Goal: Task Accomplishment & Management: Manage account settings

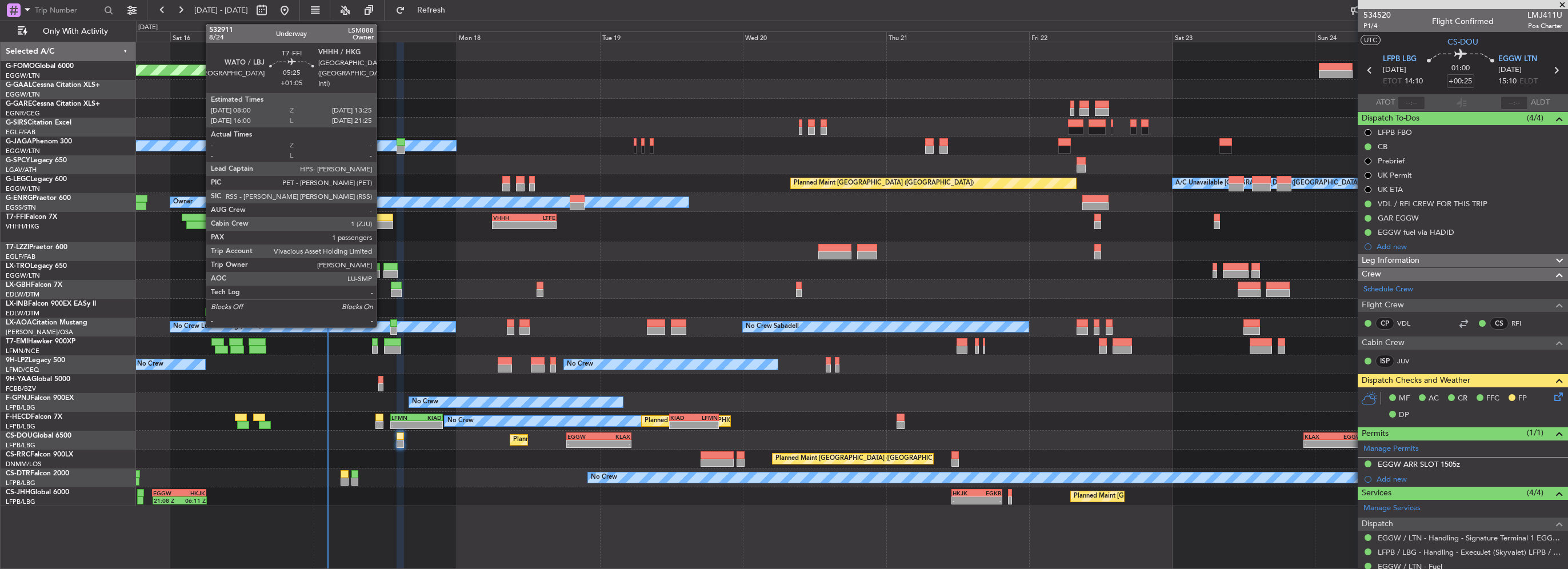
click at [382, 220] on div at bounding box center [377, 217] width 32 height 8
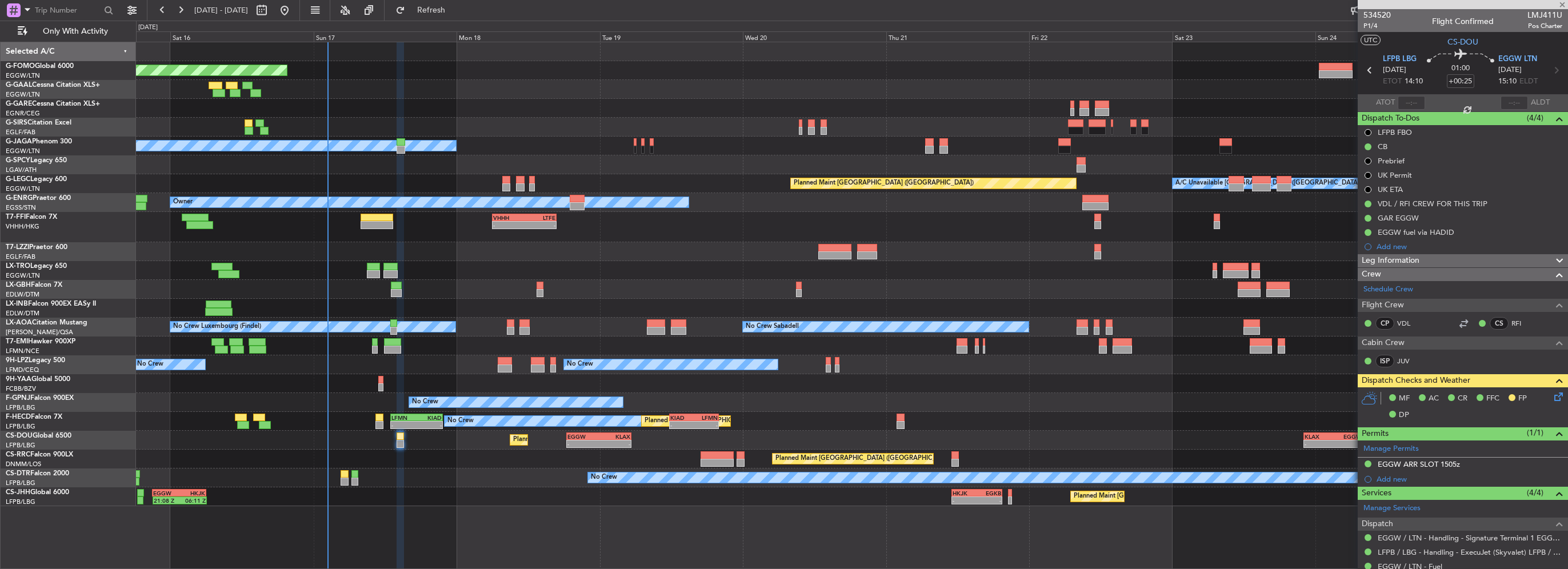
type input "+01:05"
type input "1"
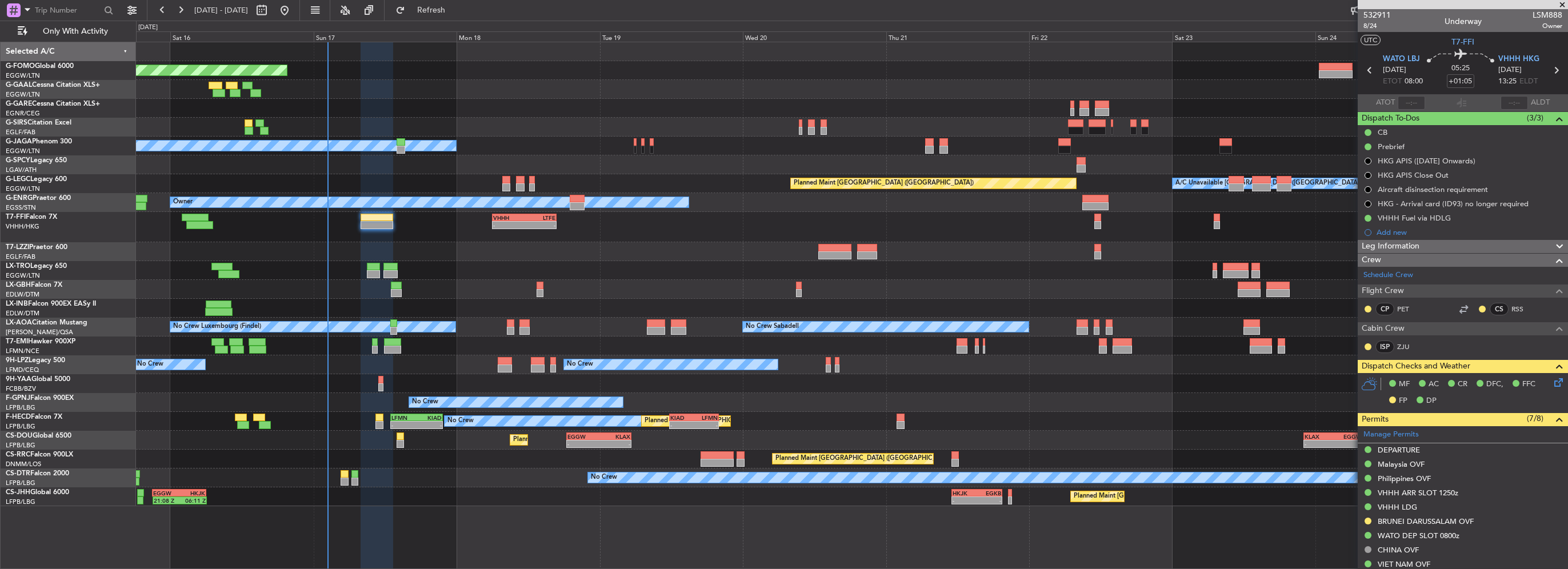
click at [1553, 382] on icon at bounding box center [1557, 380] width 9 height 9
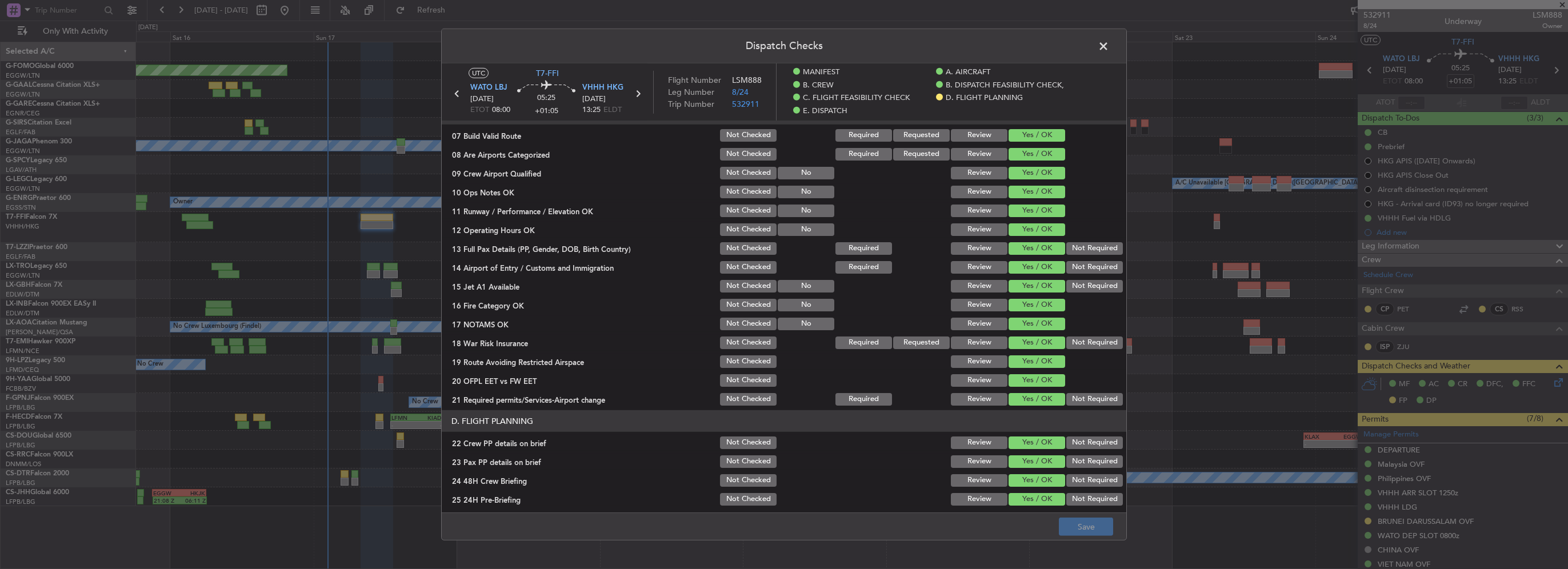
scroll to position [572, 0]
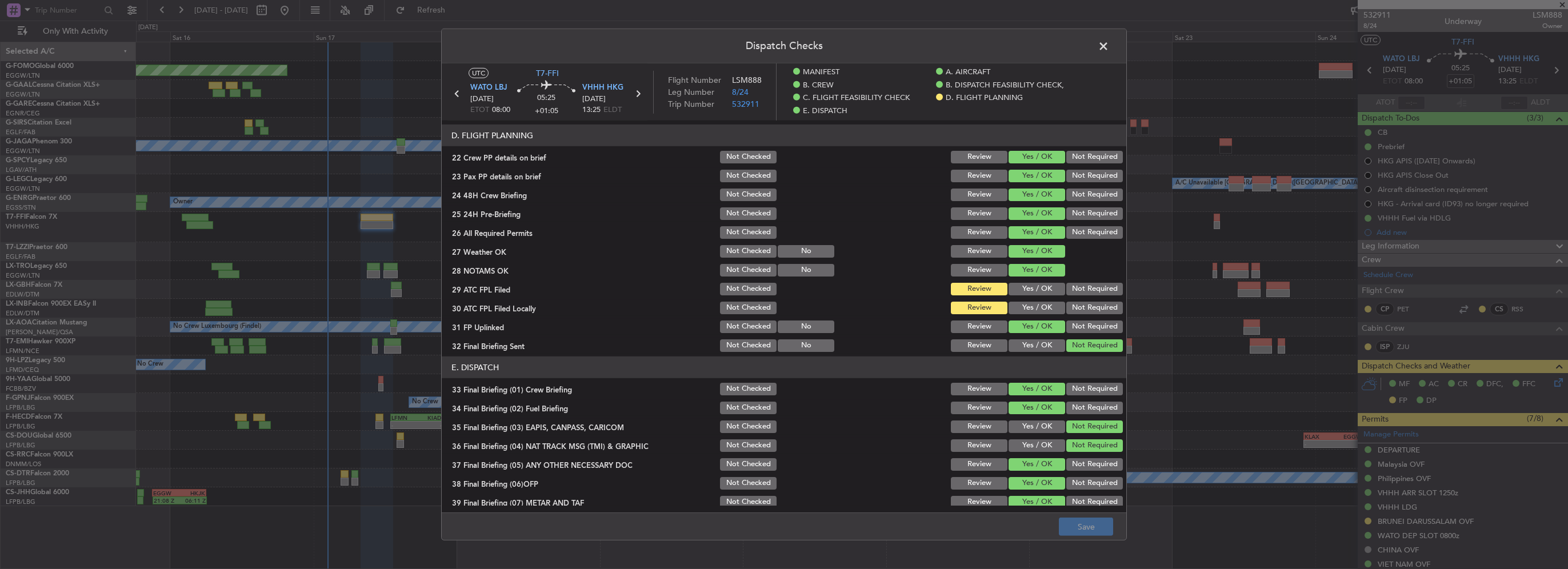
click at [1109, 41] on span at bounding box center [1109, 49] width 0 height 23
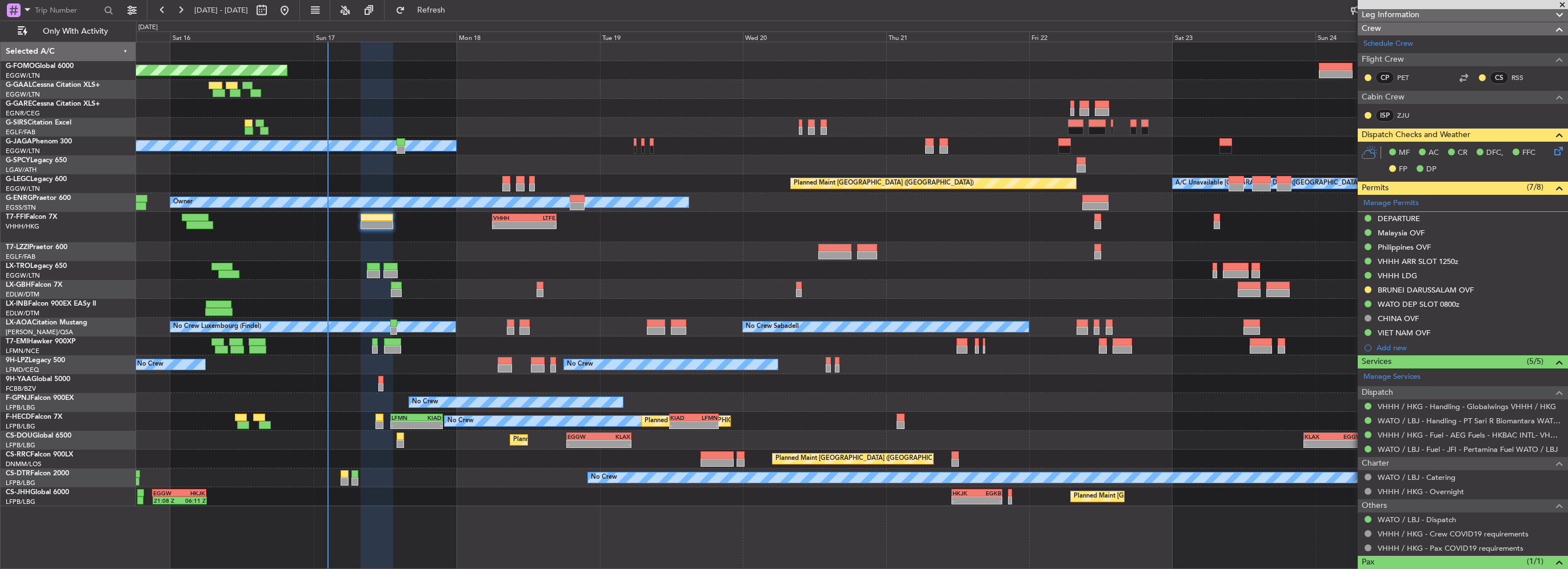
scroll to position [273, 0]
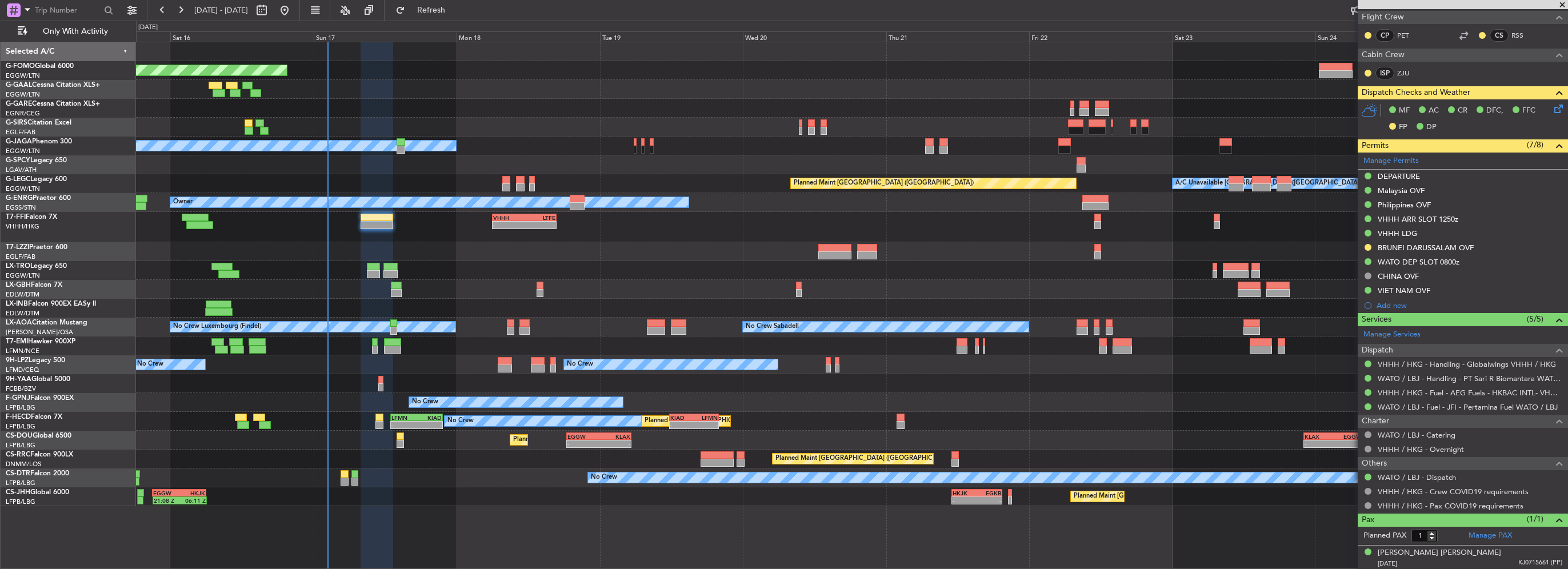
click at [1553, 103] on icon at bounding box center [1557, 107] width 9 height 9
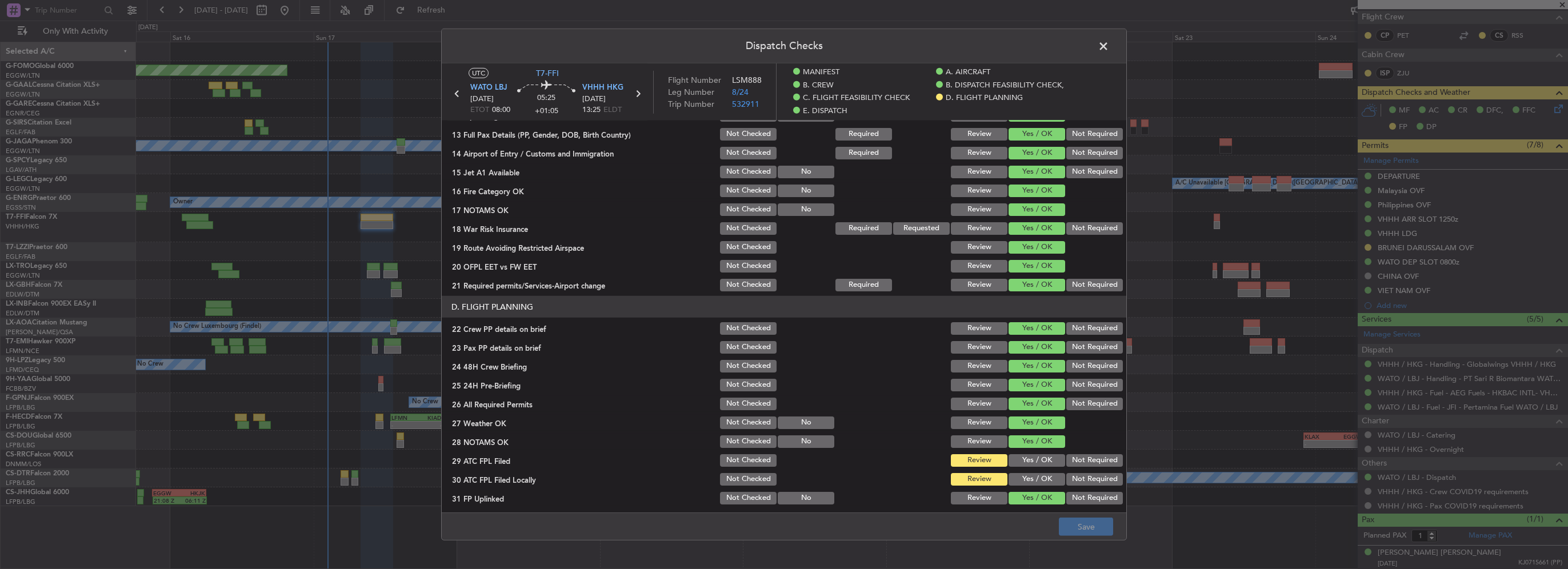
scroll to position [629, 0]
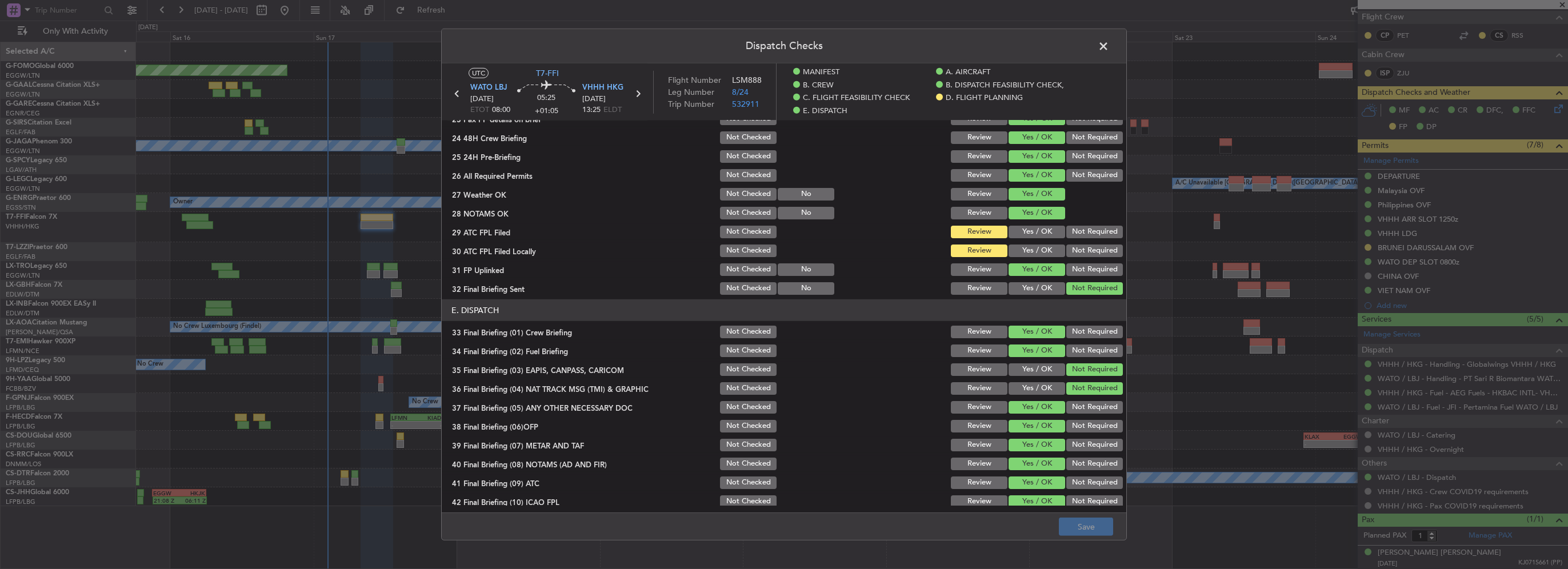
click at [1040, 230] on button "Yes / OK" at bounding box center [1037, 232] width 56 height 13
click at [742, 255] on button "Not Checked" at bounding box center [749, 250] width 56 height 13
click at [1100, 527] on button "Save" at bounding box center [1086, 526] width 55 height 18
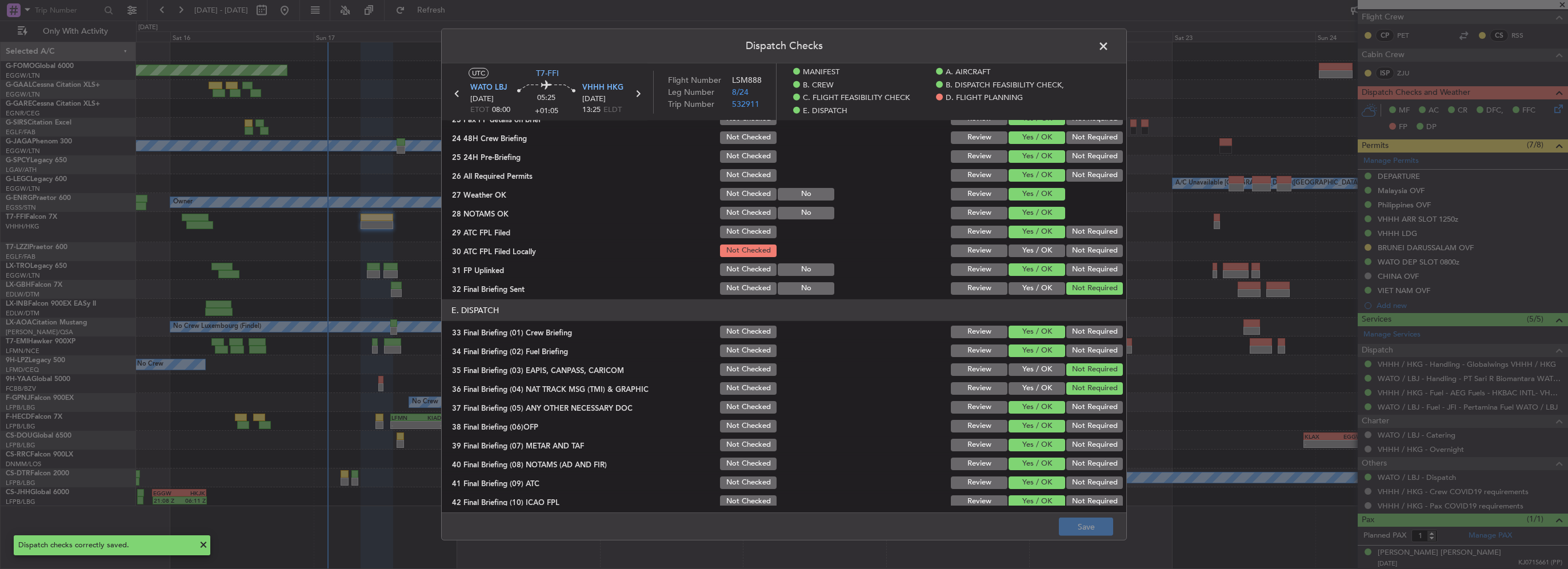
click at [1109, 46] on span at bounding box center [1109, 49] width 0 height 23
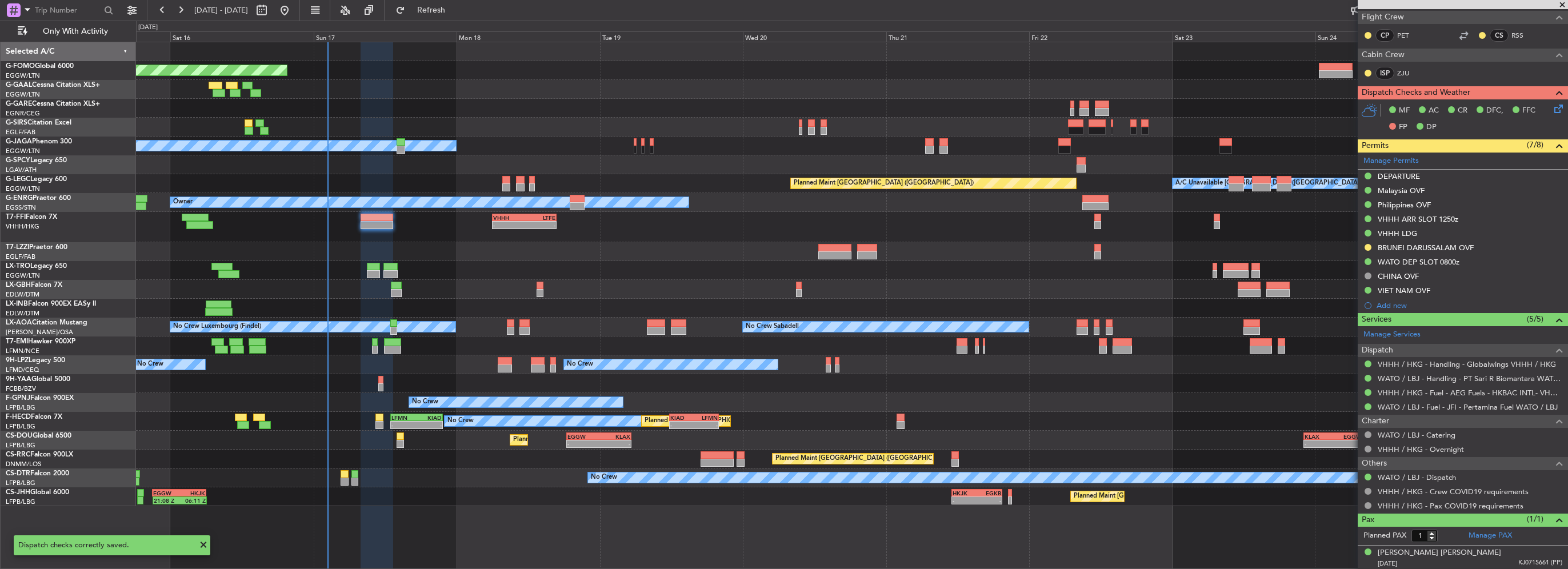
click at [1553, 108] on icon at bounding box center [1557, 107] width 9 height 9
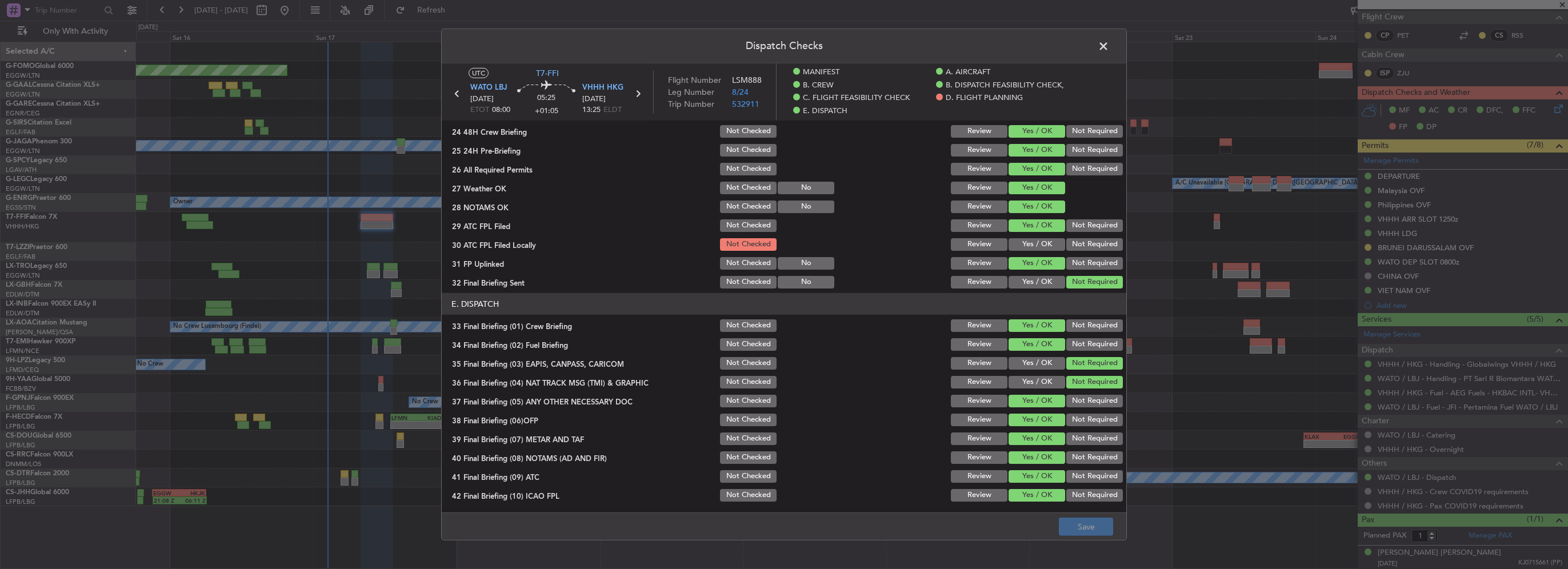
scroll to position [615, 0]
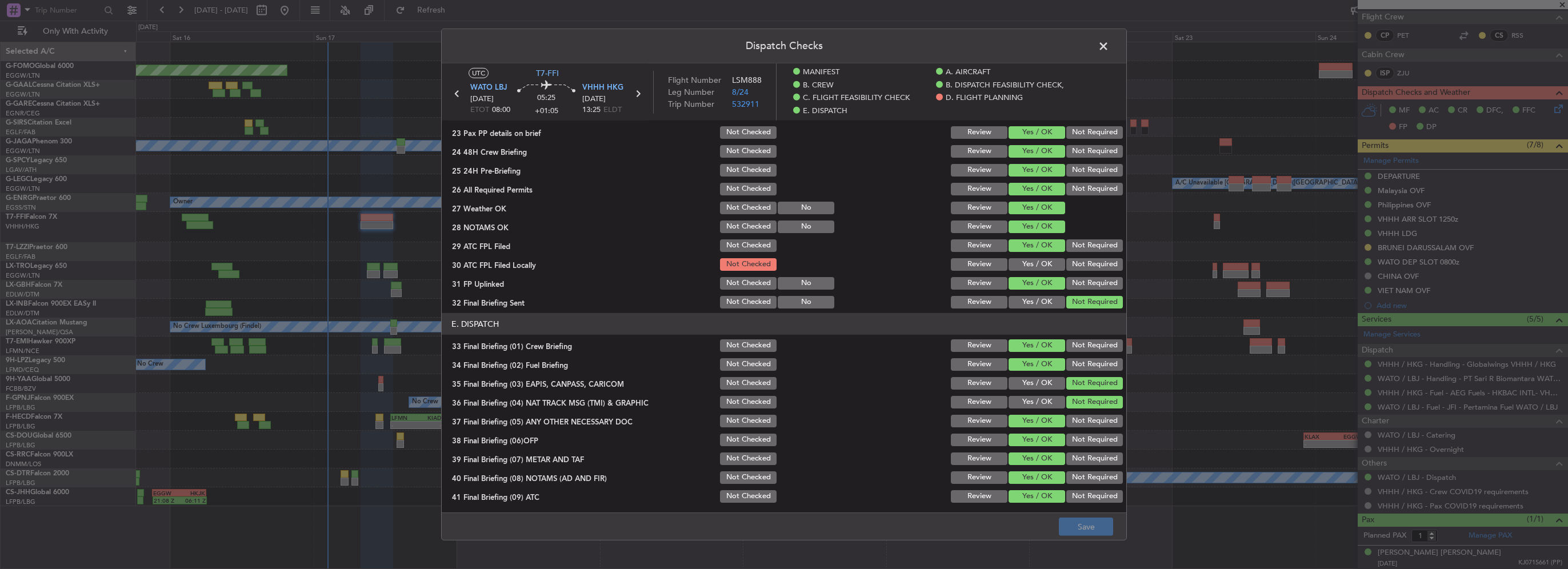
click at [1054, 256] on div "Yes / OK" at bounding box center [1037, 264] width 58 height 16
click at [1052, 259] on button "Yes / OK" at bounding box center [1037, 264] width 56 height 13
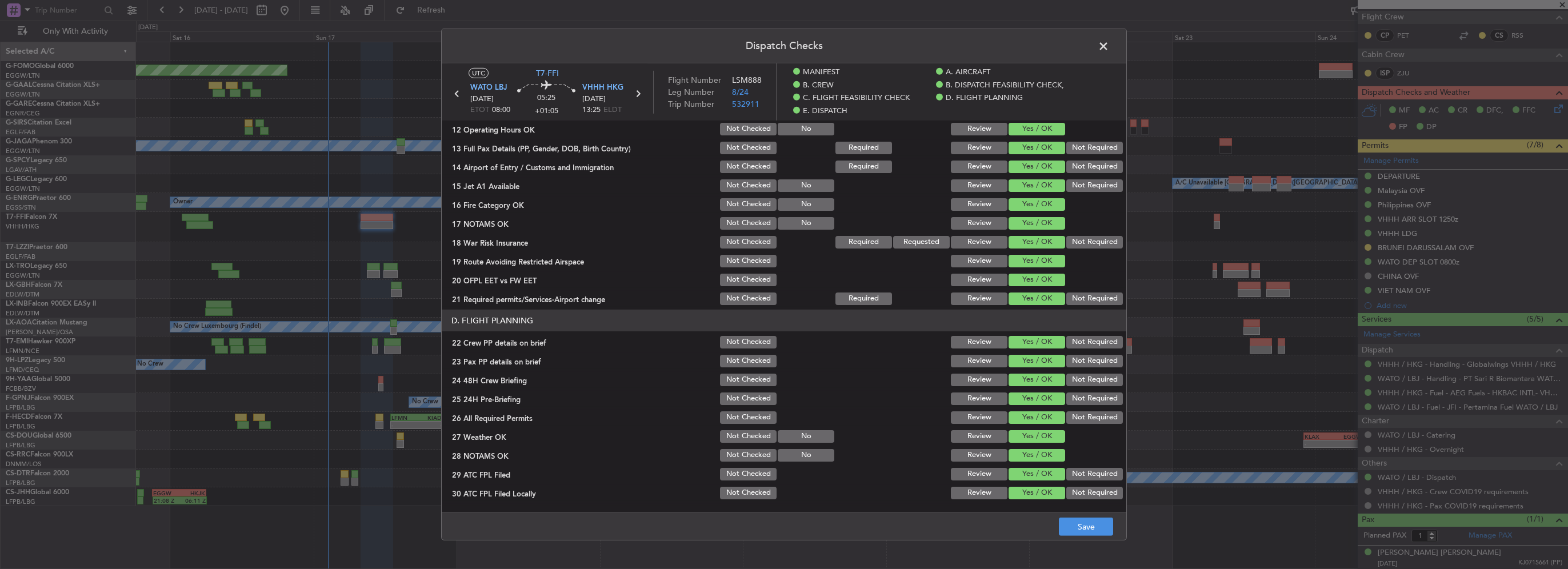
scroll to position [0, 0]
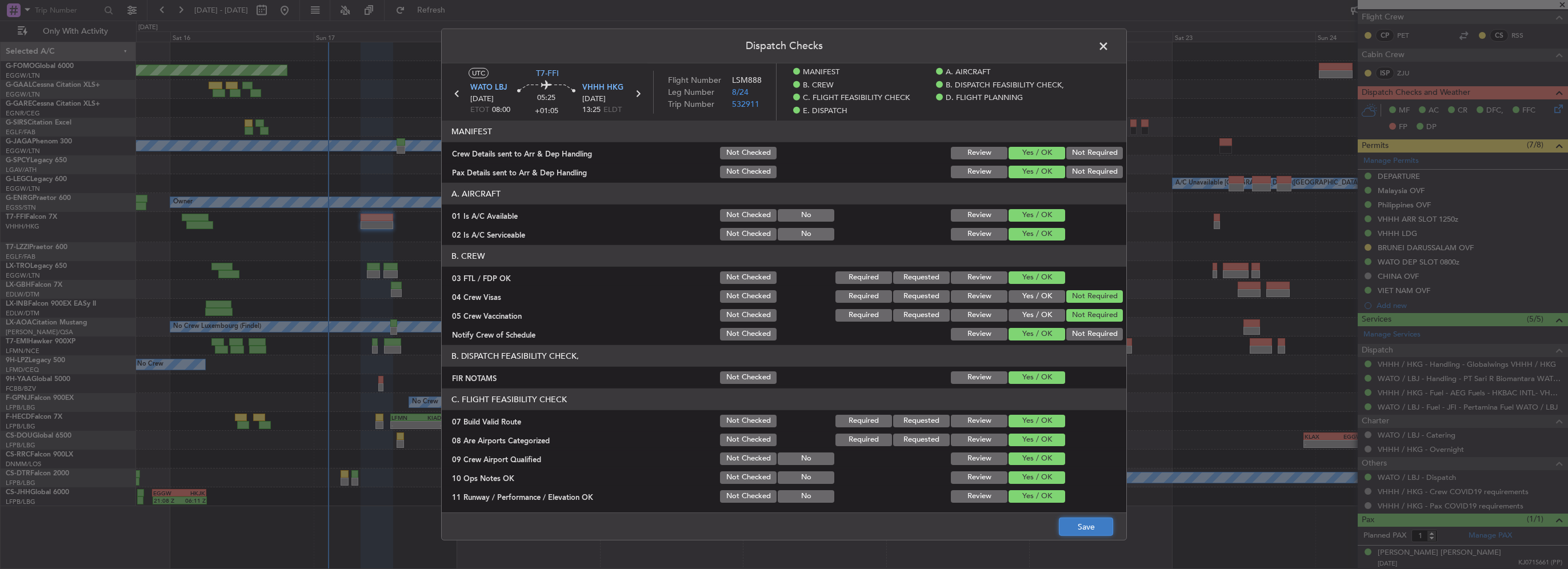
click at [1084, 532] on button "Save" at bounding box center [1086, 526] width 55 height 18
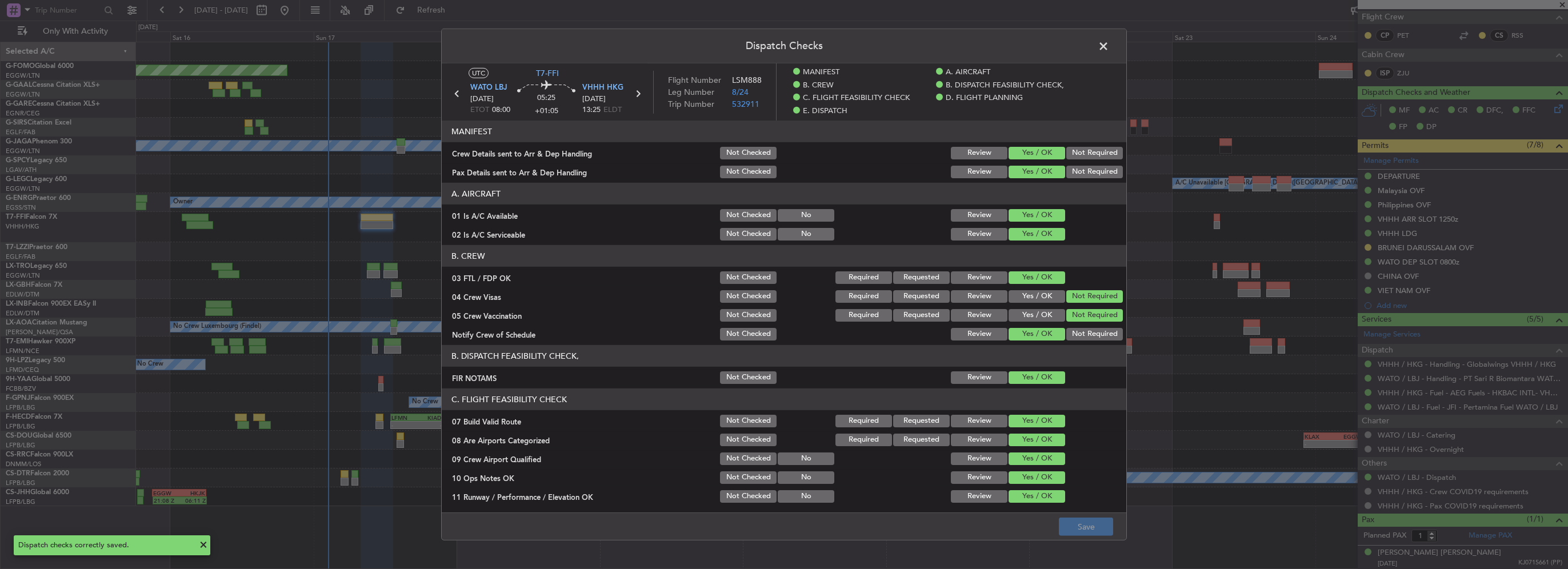
click at [1109, 44] on span at bounding box center [1109, 49] width 0 height 23
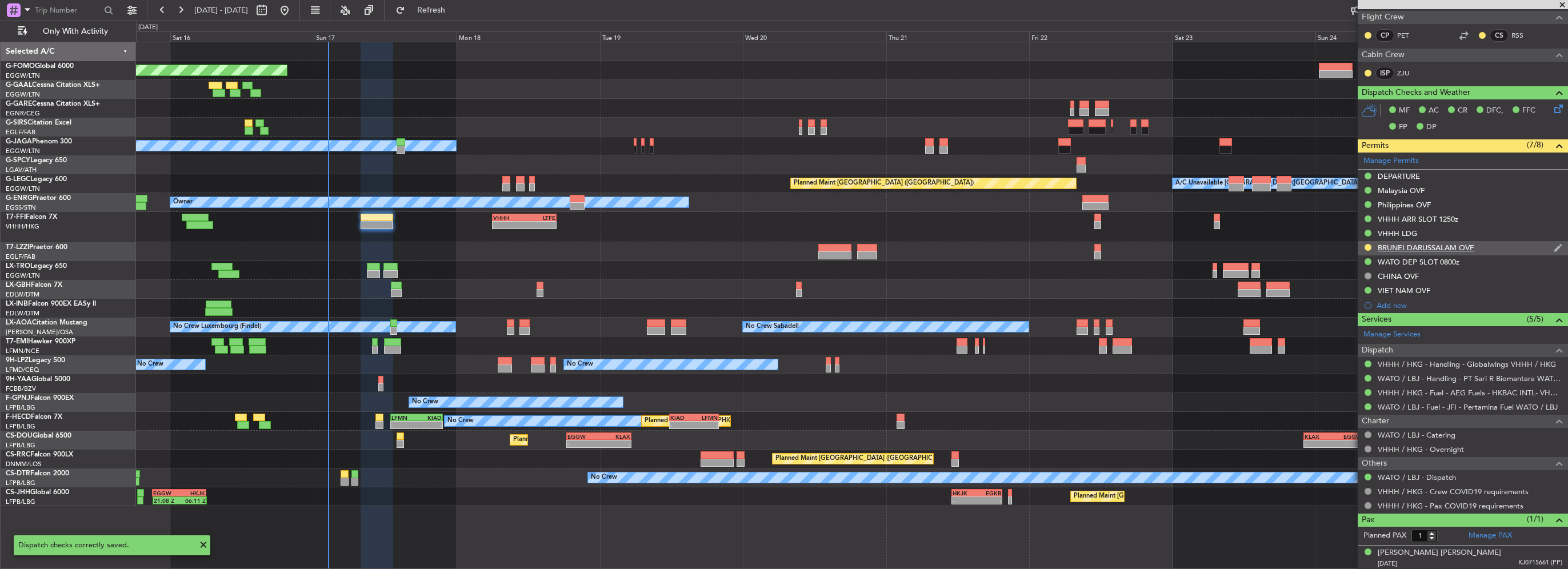
click at [1397, 247] on div "BRUNEI DARUSSALAM OVF" at bounding box center [1426, 247] width 96 height 9
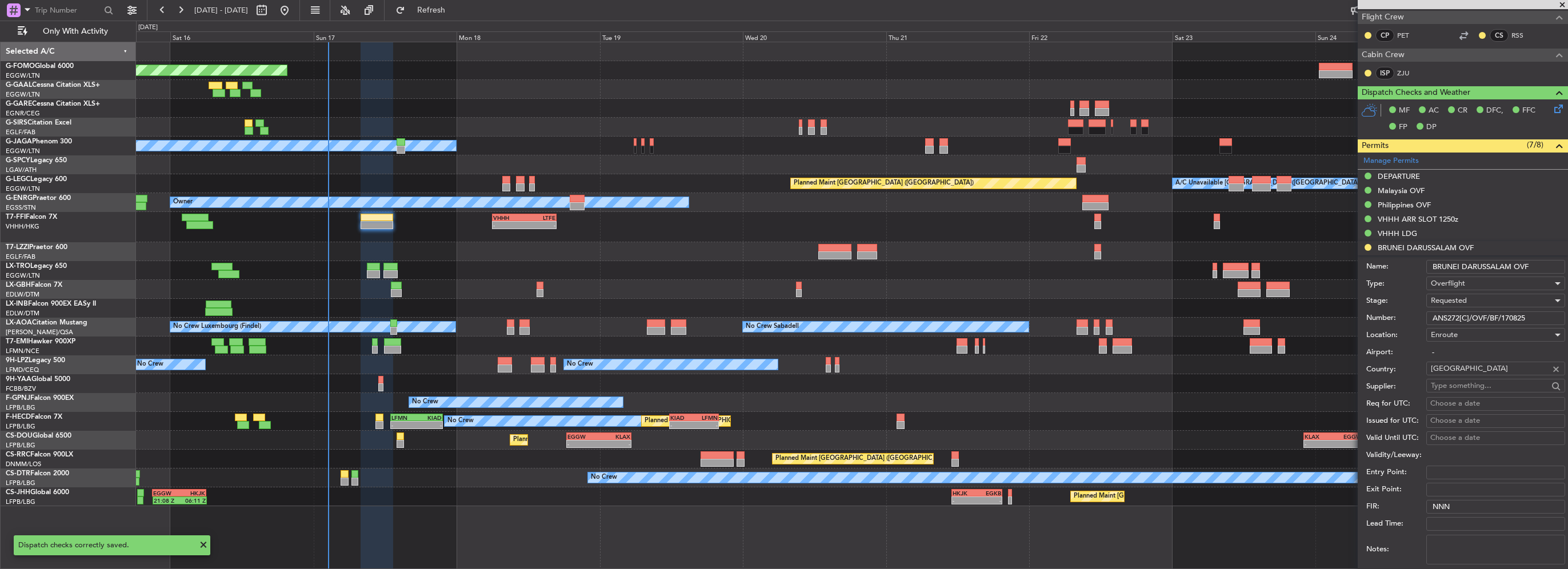
click at [1473, 310] on div "Number: ANS272[C]/OVF/BF/170825" at bounding box center [1465, 319] width 199 height 17
click at [1475, 313] on input "ANS272[C]/OVF/BF/170825" at bounding box center [1495, 319] width 139 height 14
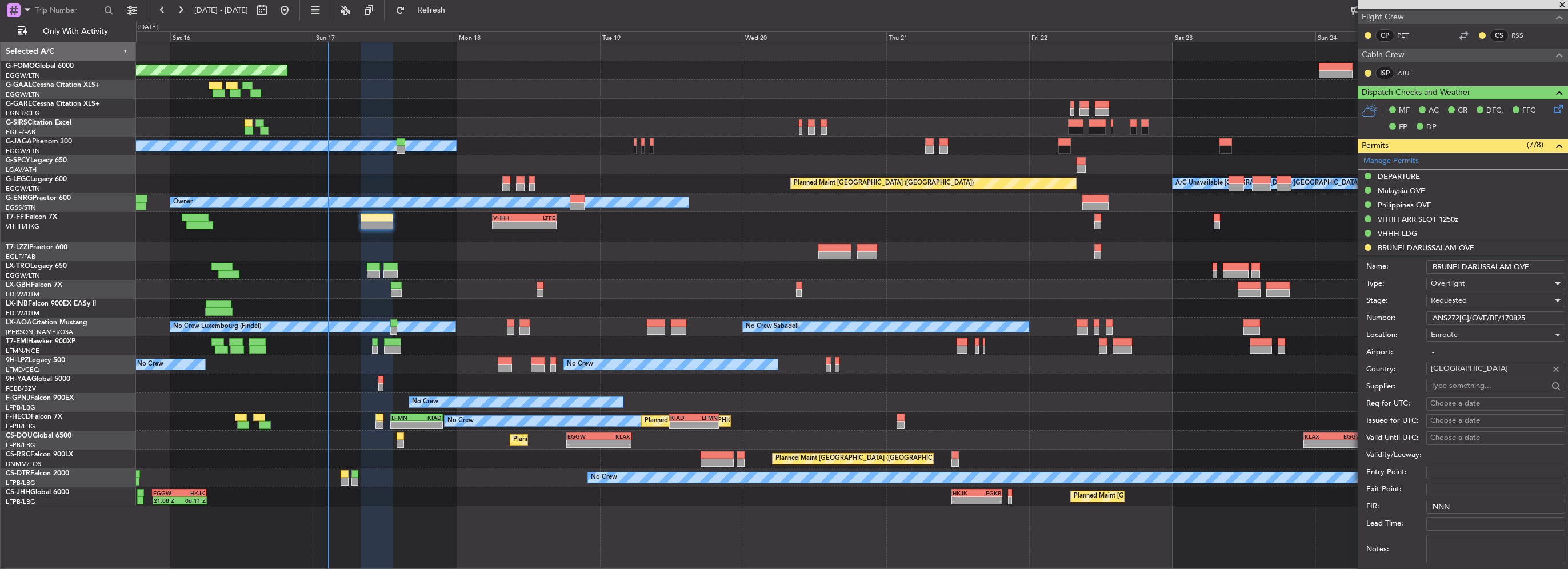
paste input "301[C]/OVF/PNR"
type input "ANS301[C]/OVF/PNR/170825"
click at [1475, 300] on div "Requested" at bounding box center [1492, 301] width 121 height 17
click at [1483, 388] on span "Received OK" at bounding box center [1491, 387] width 120 height 17
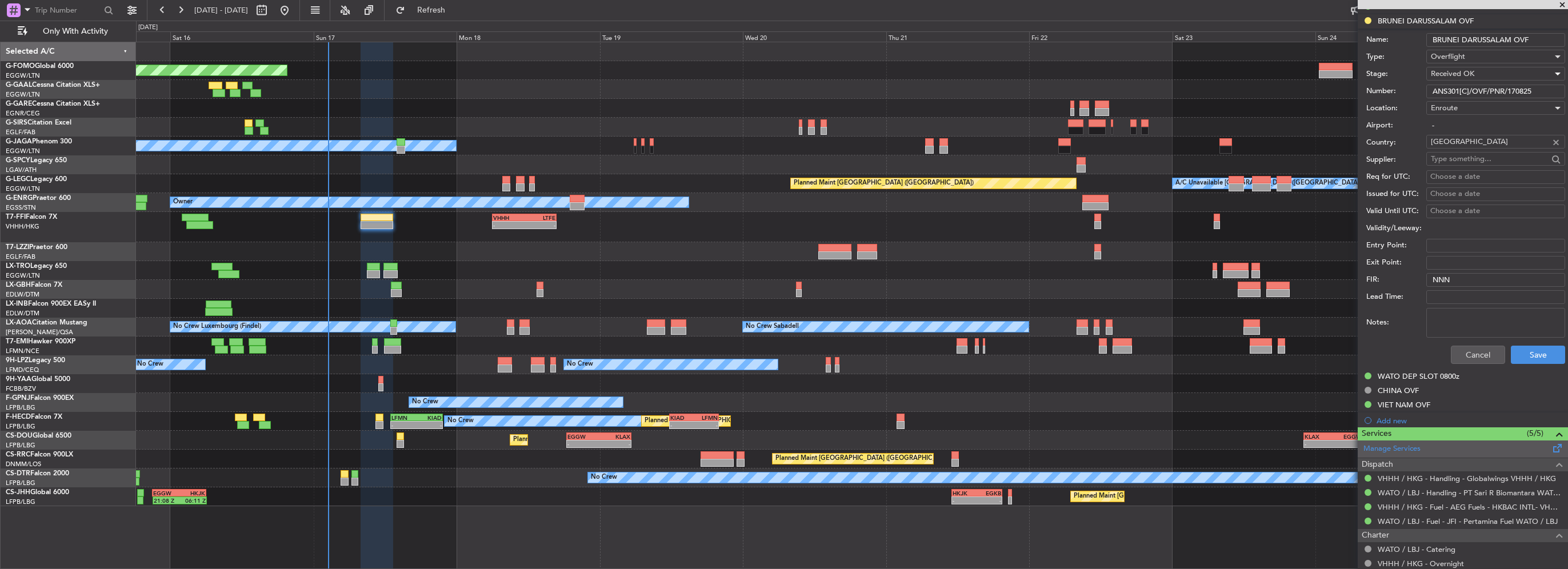
scroll to position [502, 0]
click at [1543, 347] on button "Save" at bounding box center [1538, 353] width 55 height 18
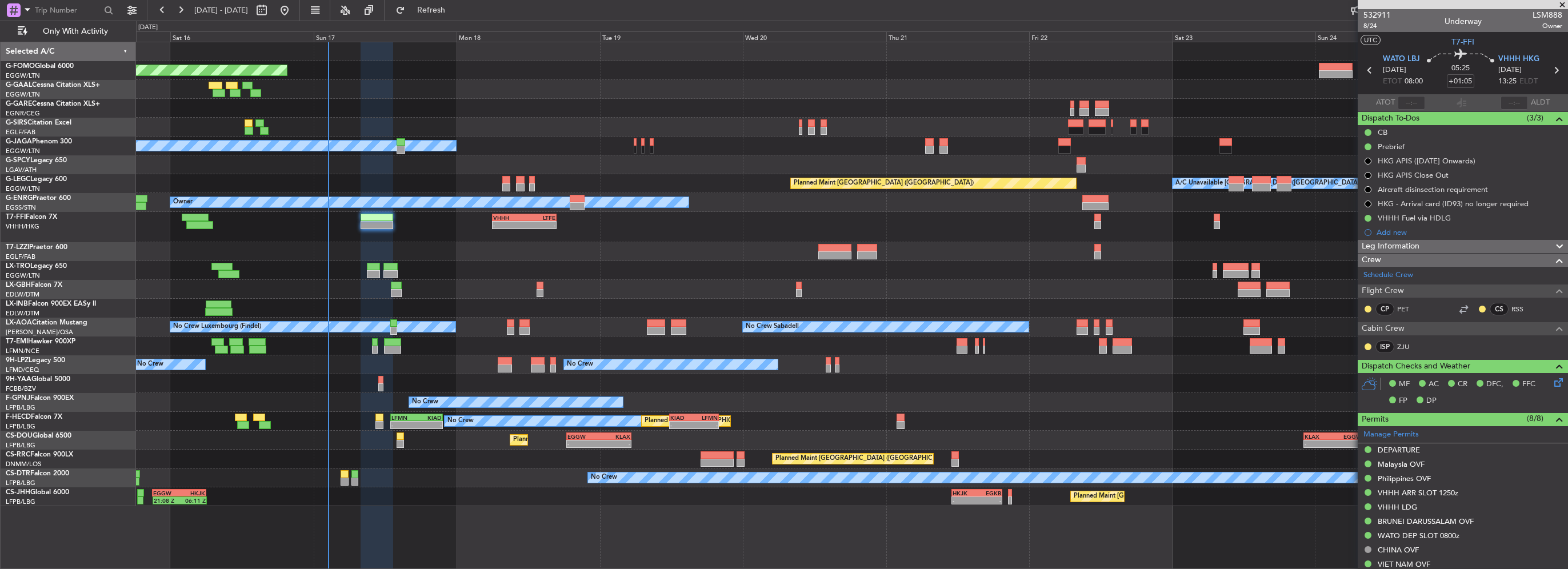
scroll to position [0, 0]
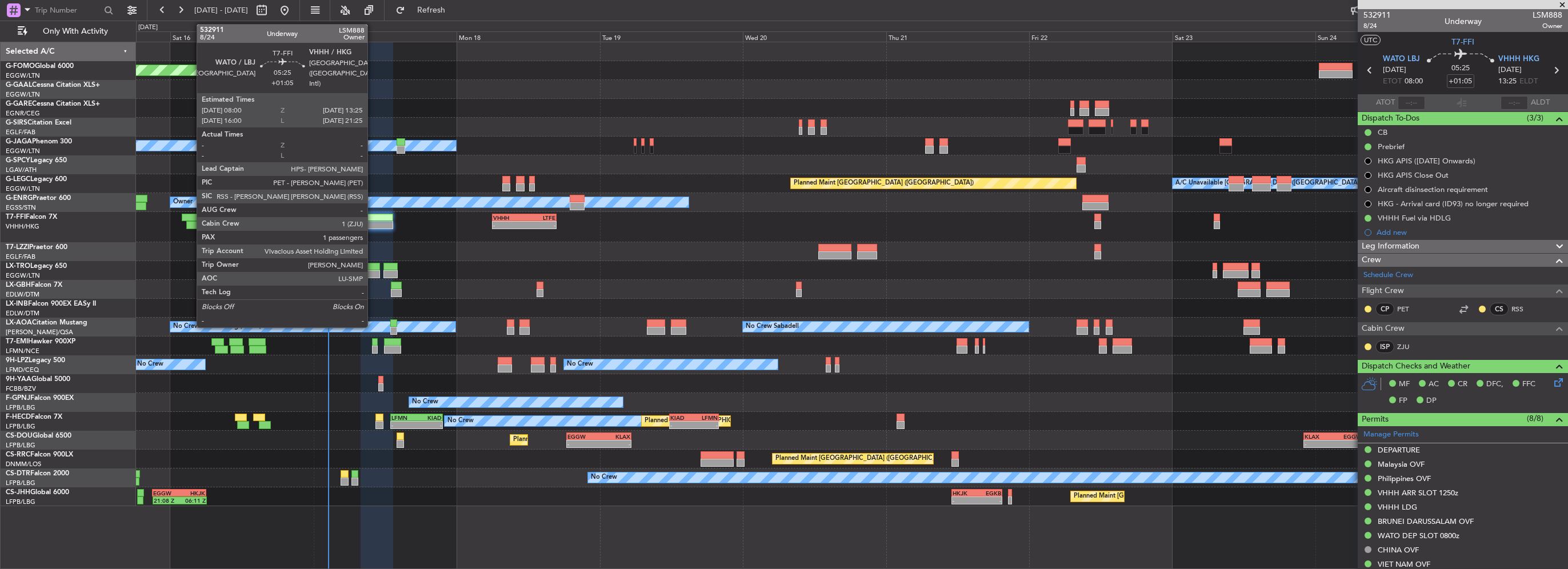
click at [373, 220] on div at bounding box center [377, 217] width 32 height 8
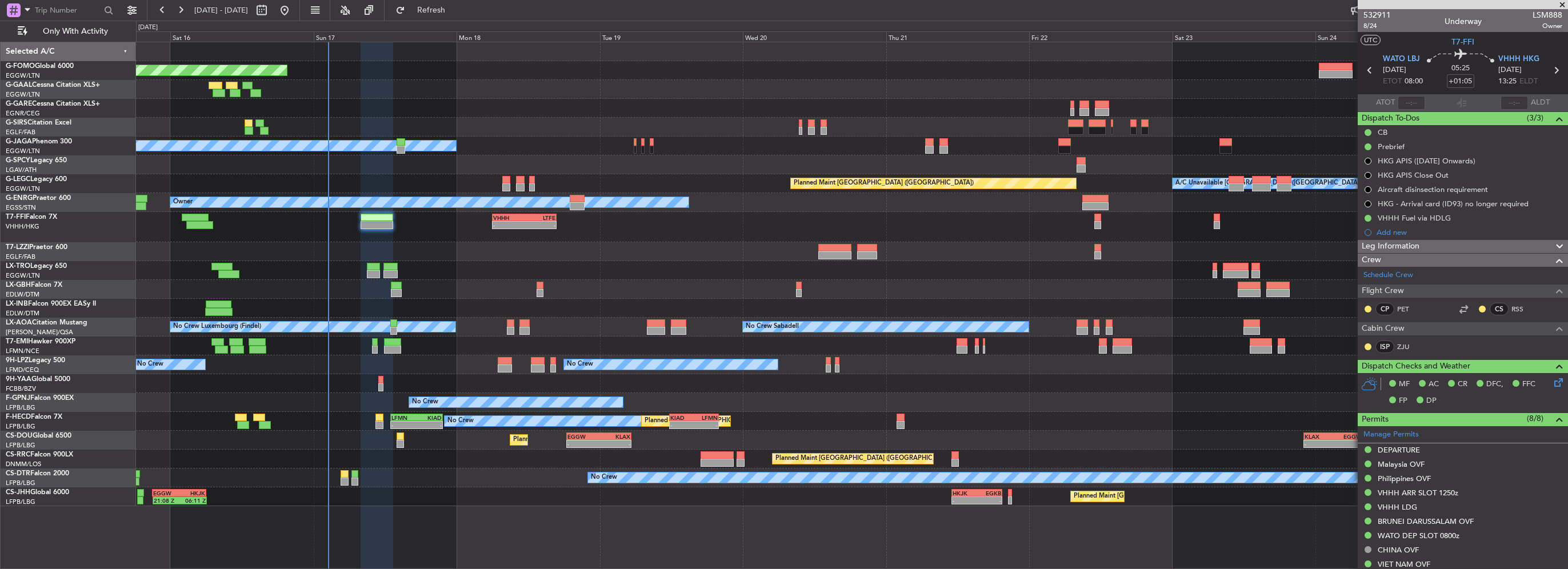
click at [1461, 250] on div "Leg Information" at bounding box center [1463, 246] width 210 height 13
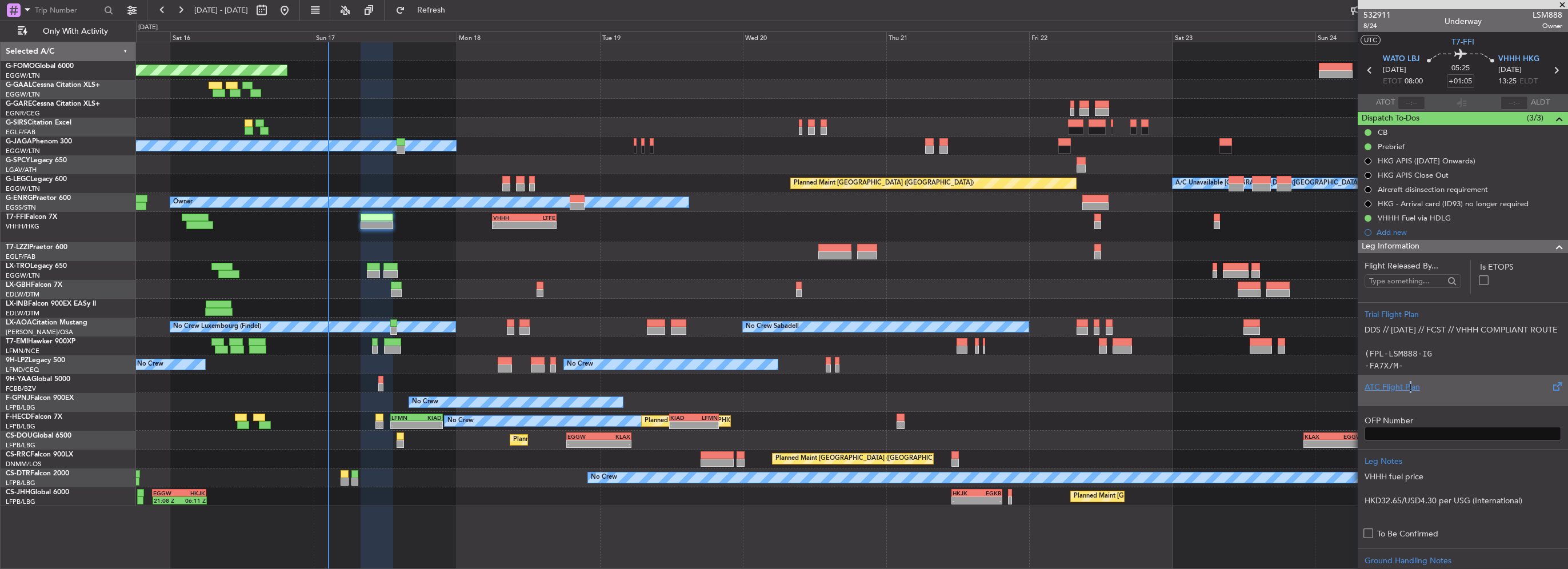
click at [1409, 390] on div "ATC Flight Plan" at bounding box center [1463, 387] width 197 height 12
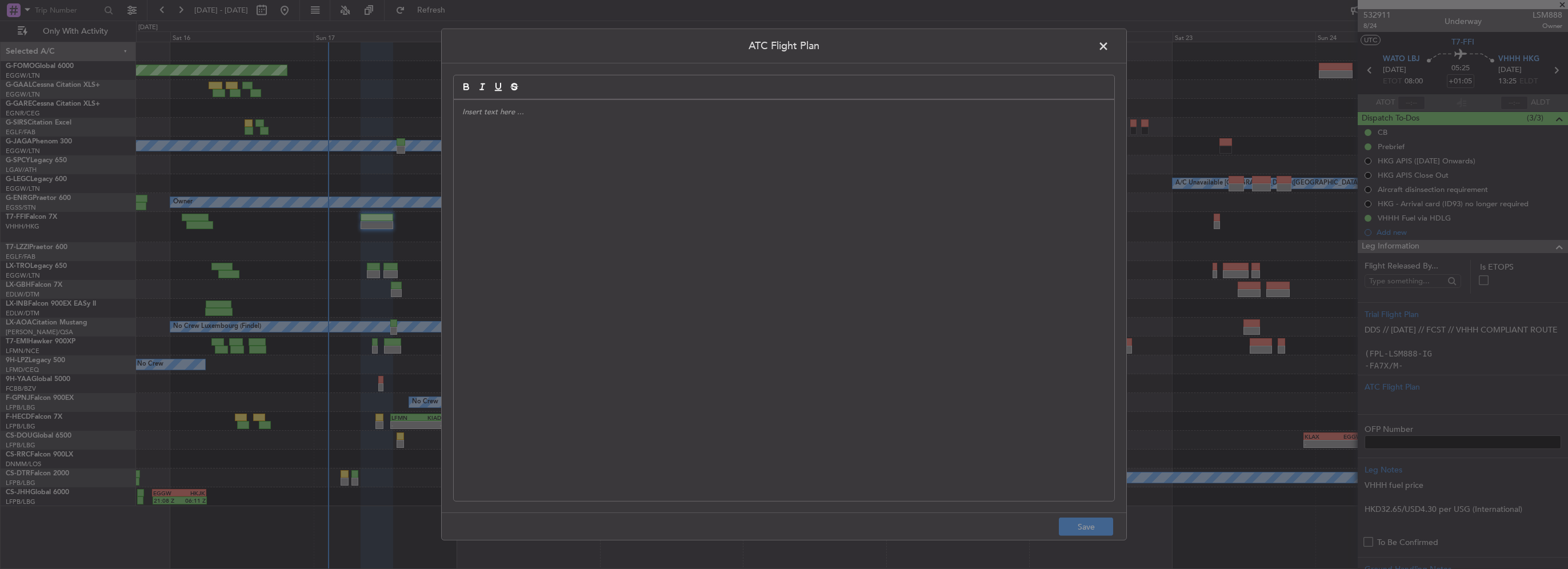
click at [679, 268] on div at bounding box center [784, 301] width 661 height 402
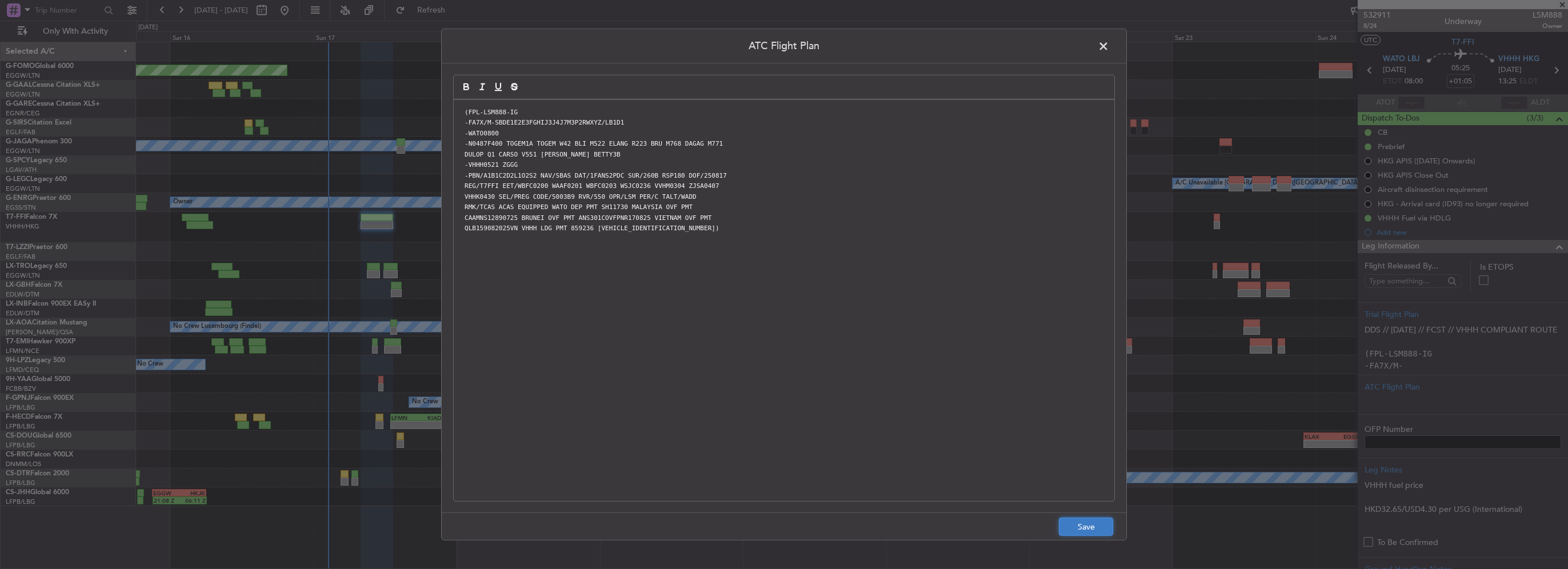
click at [1092, 532] on button "Save" at bounding box center [1086, 526] width 55 height 18
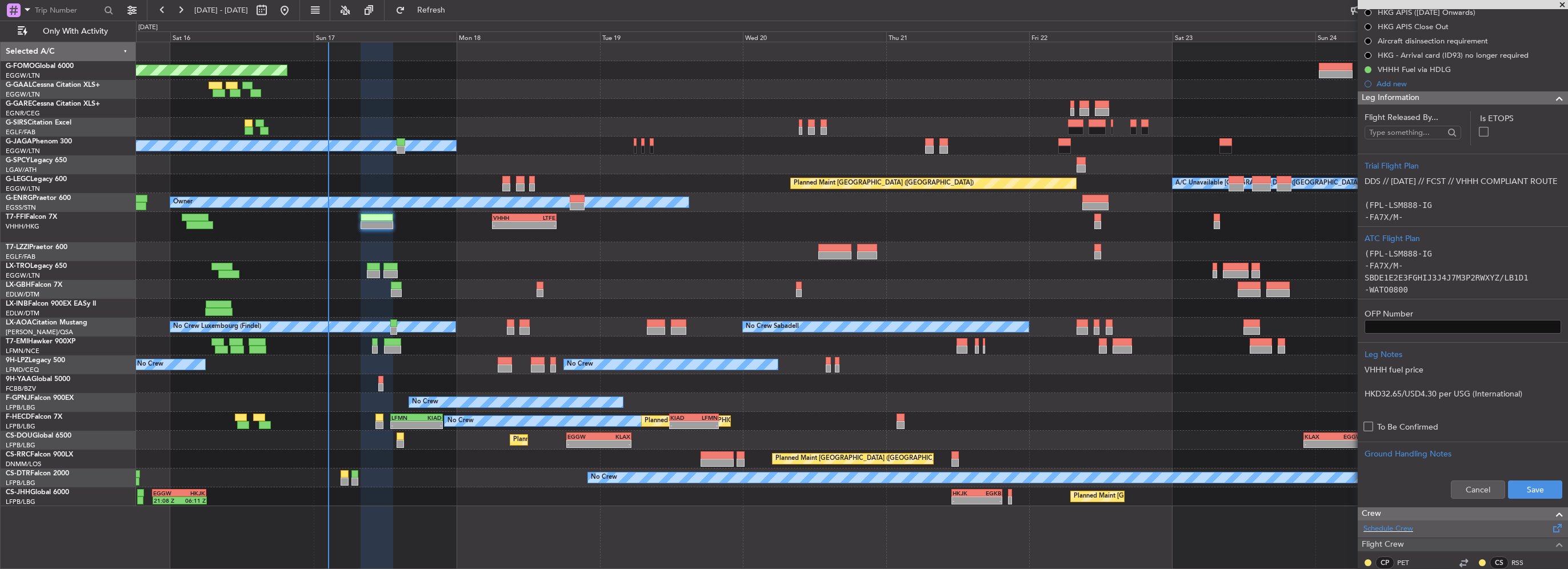
scroll to position [172, 0]
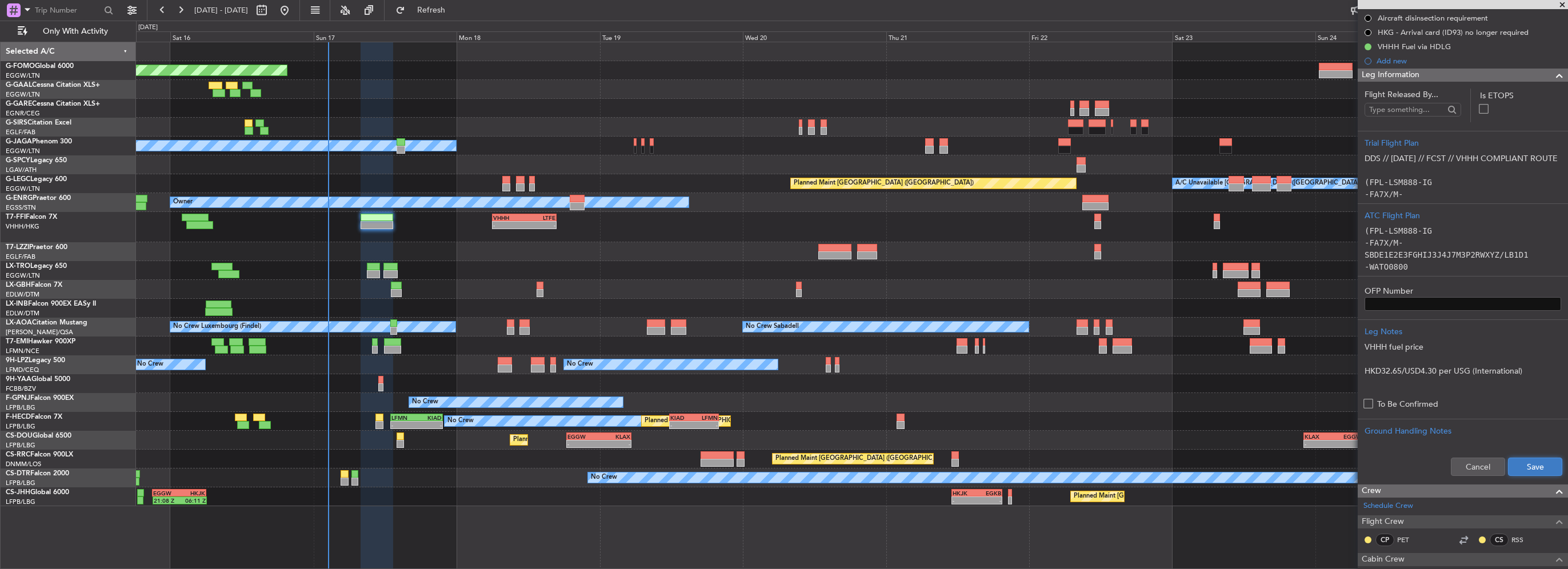
click at [1518, 470] on button "Save" at bounding box center [1536, 466] width 55 height 18
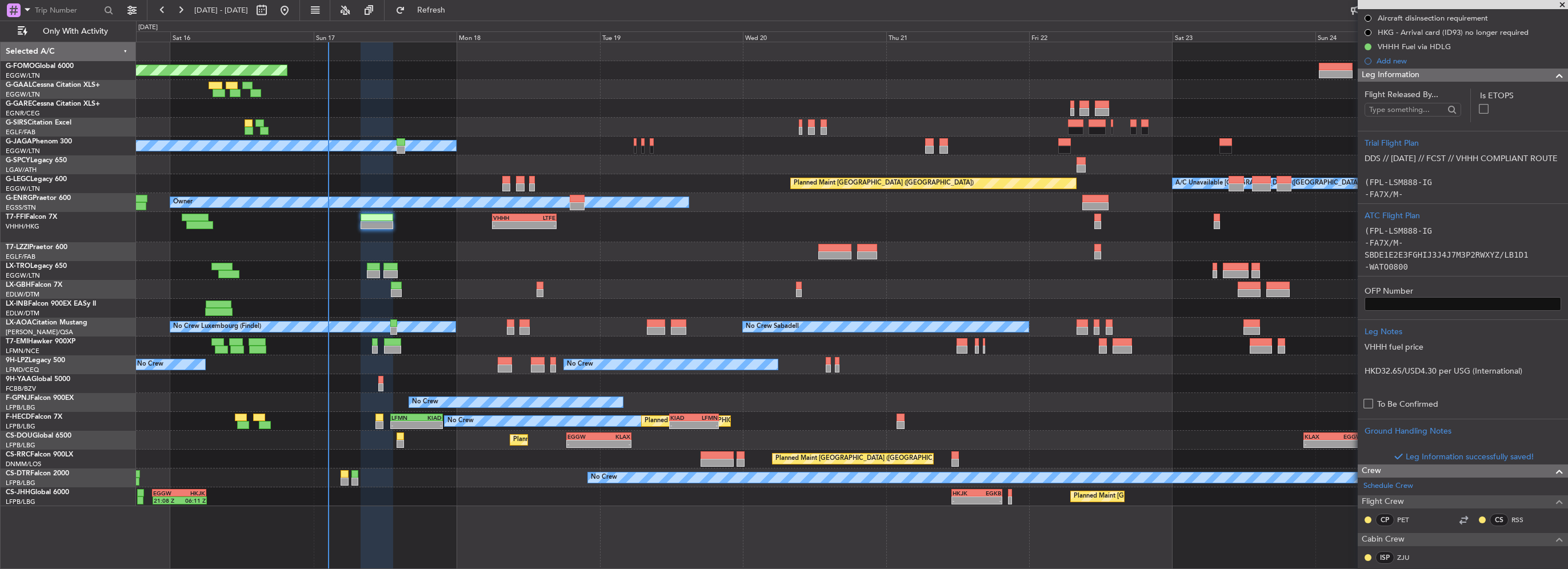
scroll to position [57, 0]
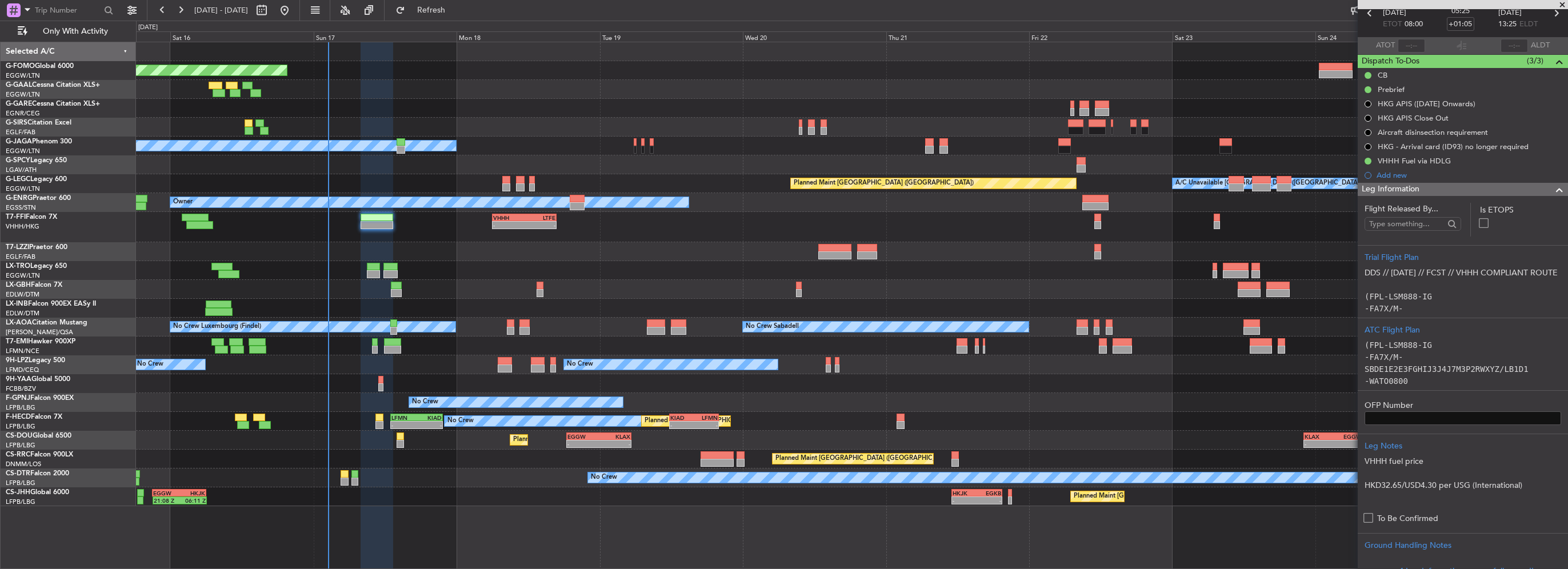
click at [1444, 192] on div "Leg Information" at bounding box center [1463, 189] width 210 height 13
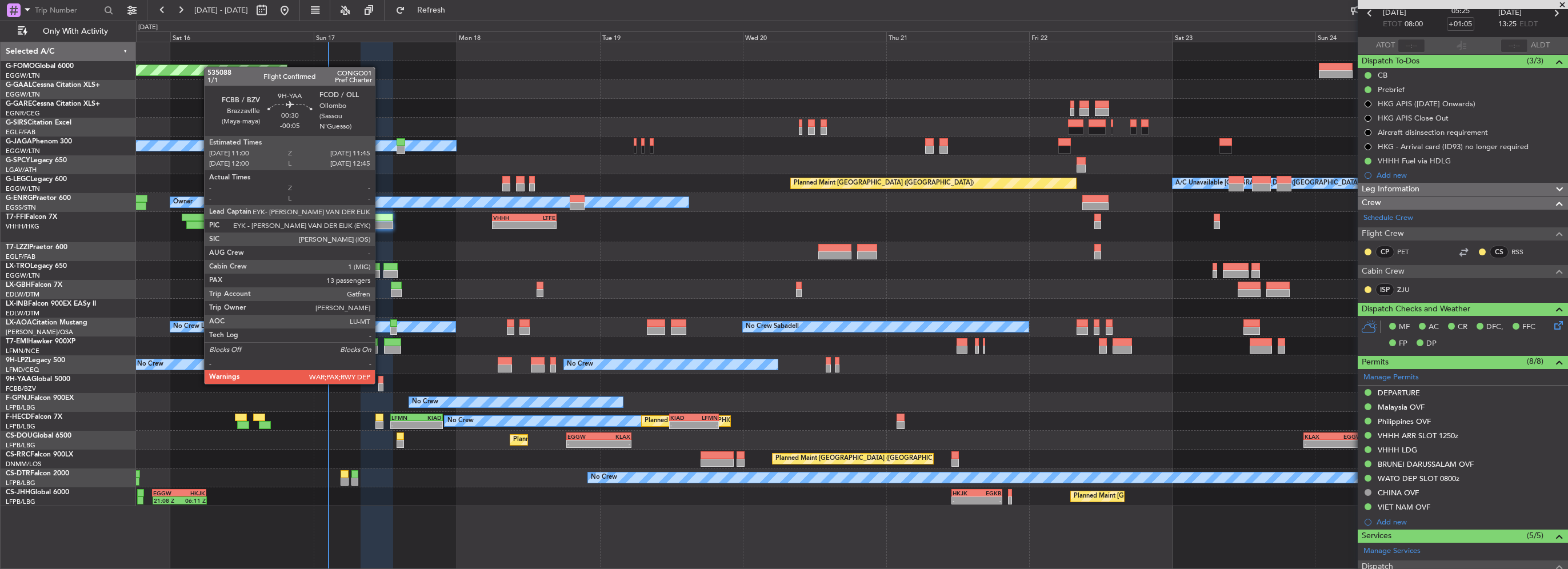
click at [380, 384] on div at bounding box center [380, 387] width 4 height 8
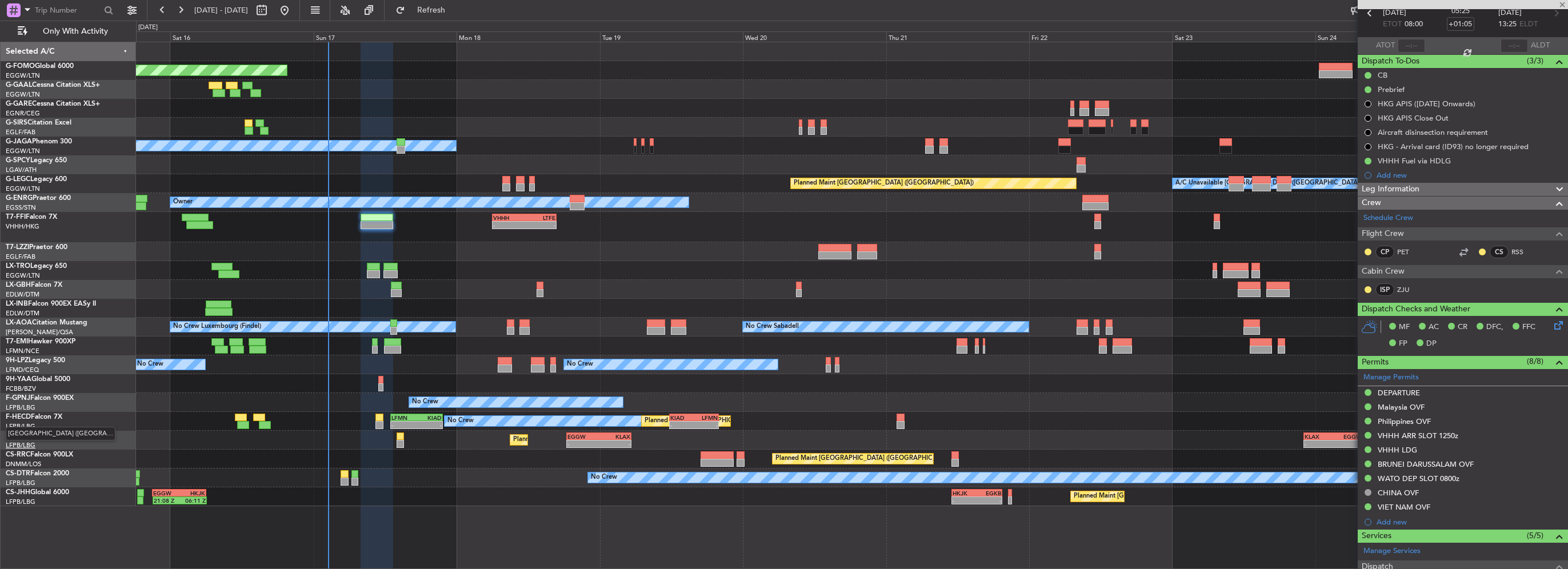
type input "-00:05"
type input "13"
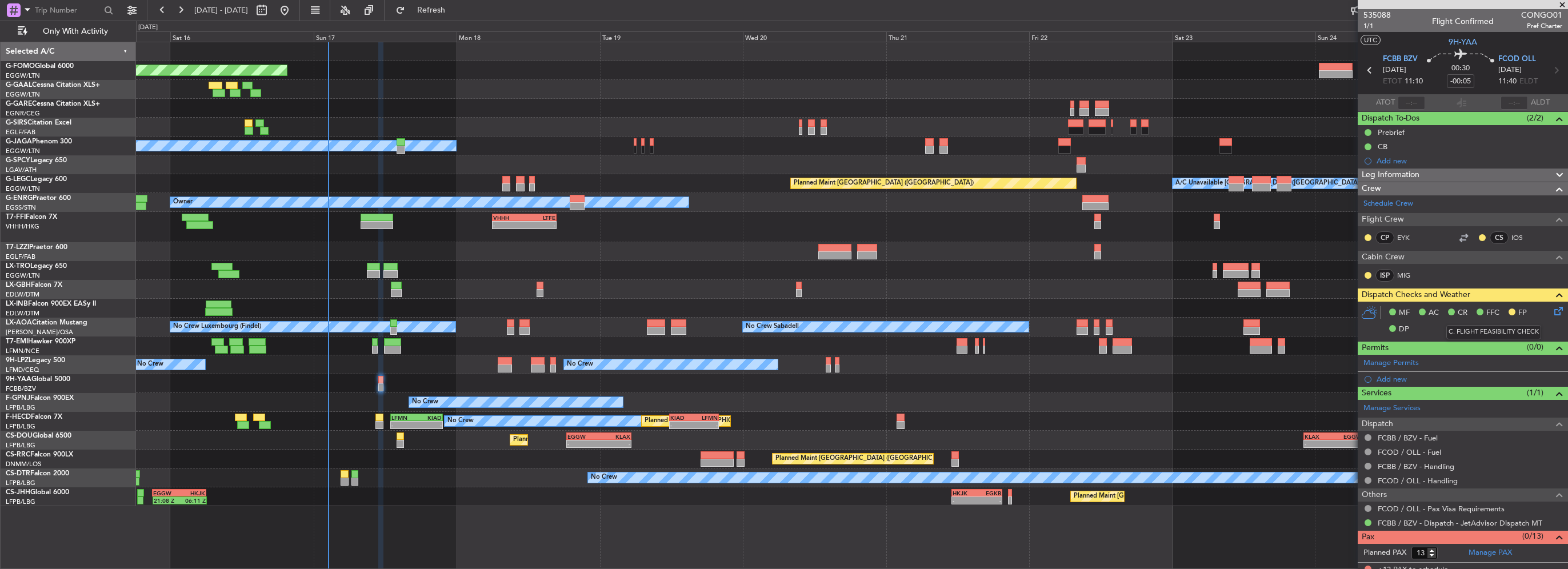
scroll to position [6, 0]
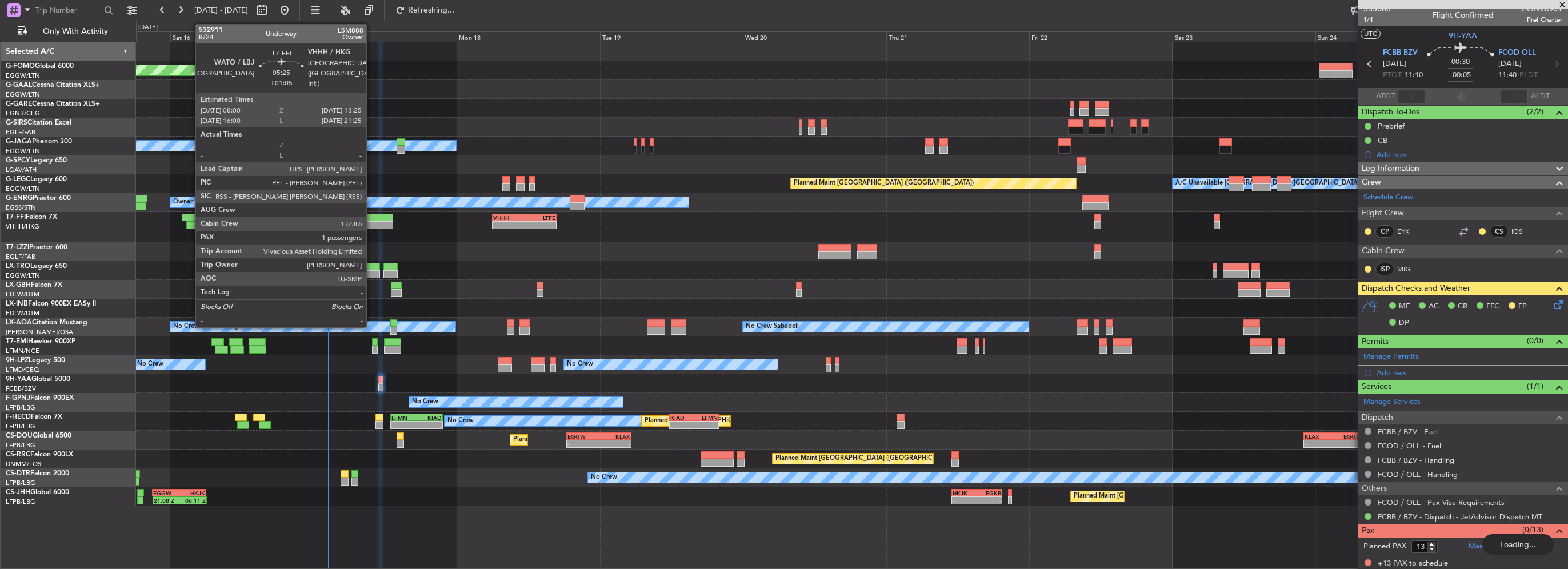
click at [372, 216] on div at bounding box center [377, 217] width 32 height 8
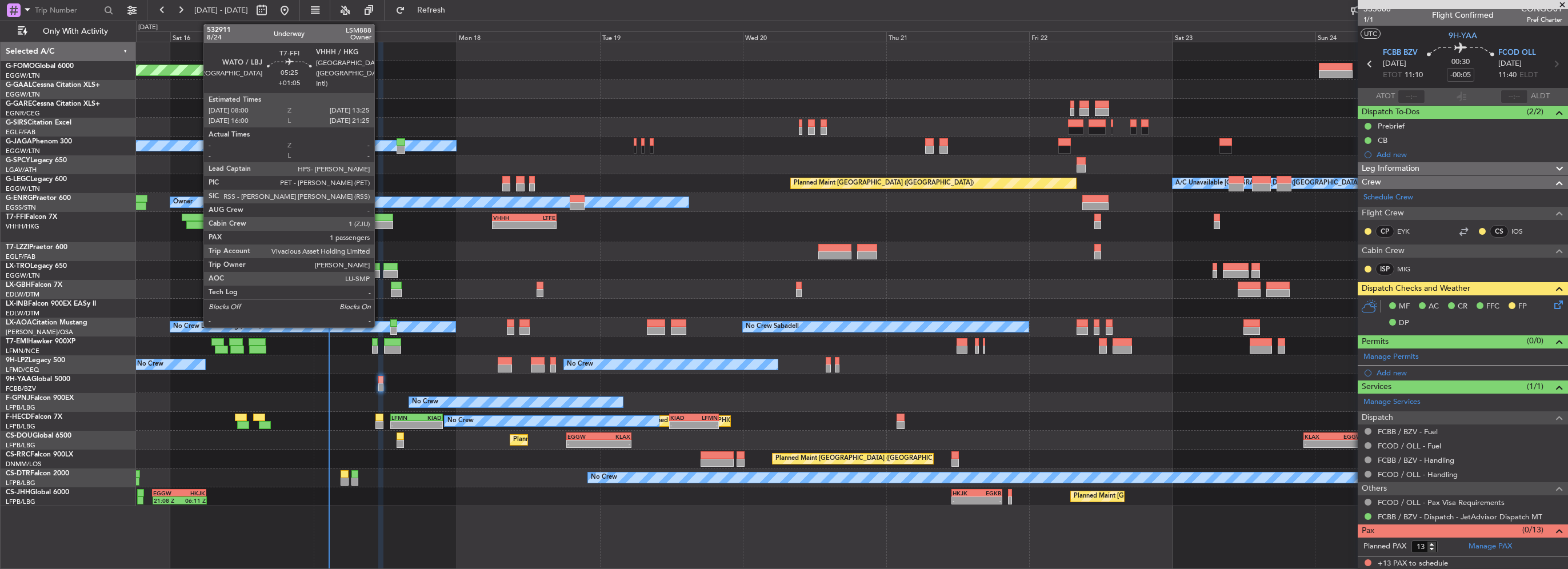
click at [379, 223] on div at bounding box center [377, 225] width 32 height 8
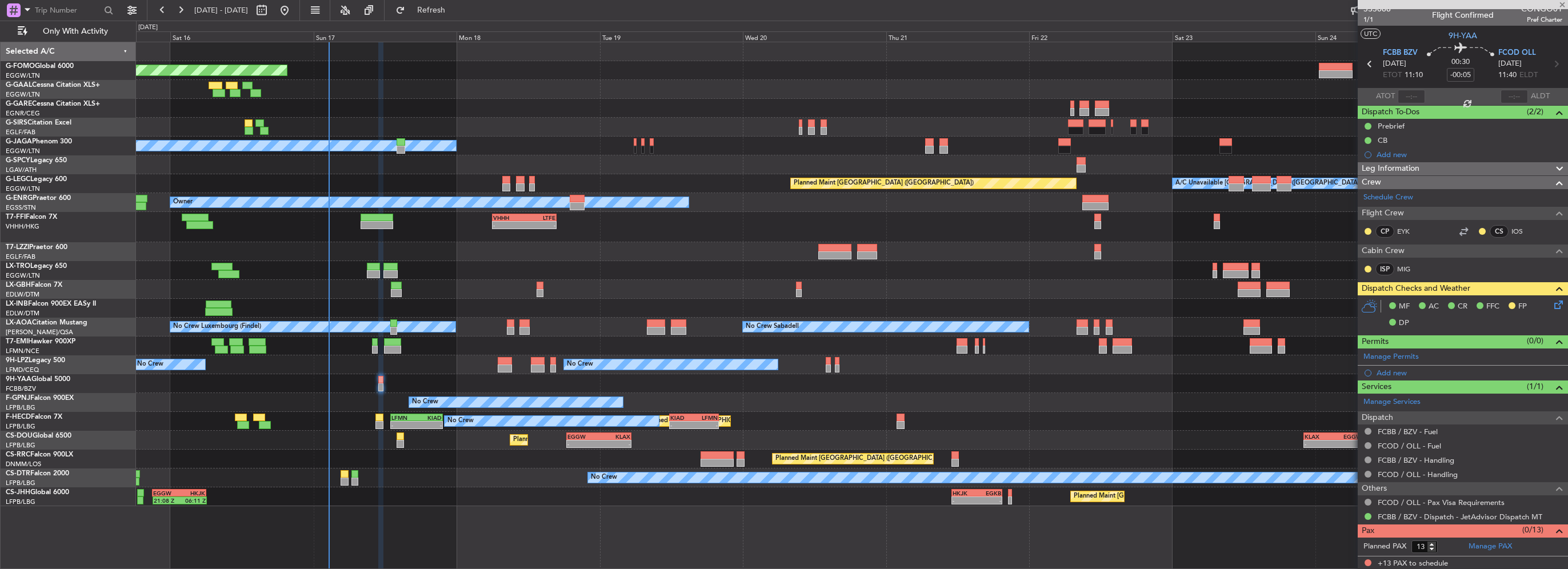
type input "+01:05"
type input "1"
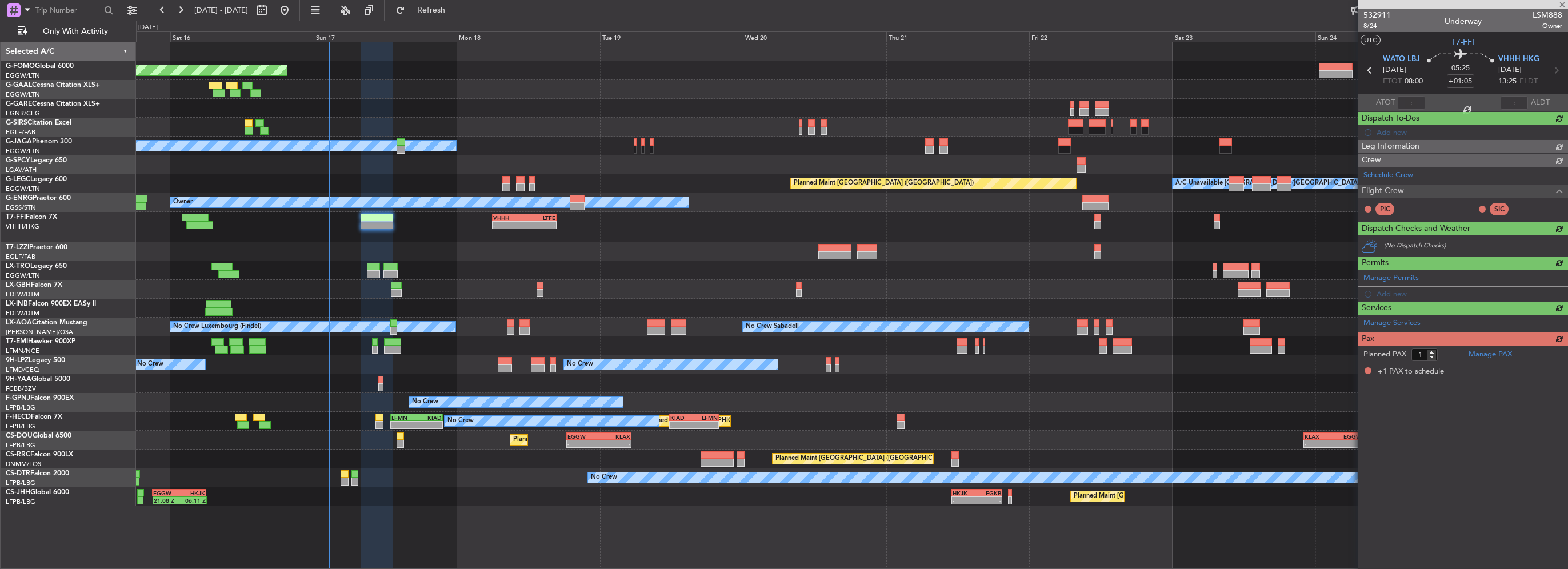
scroll to position [0, 0]
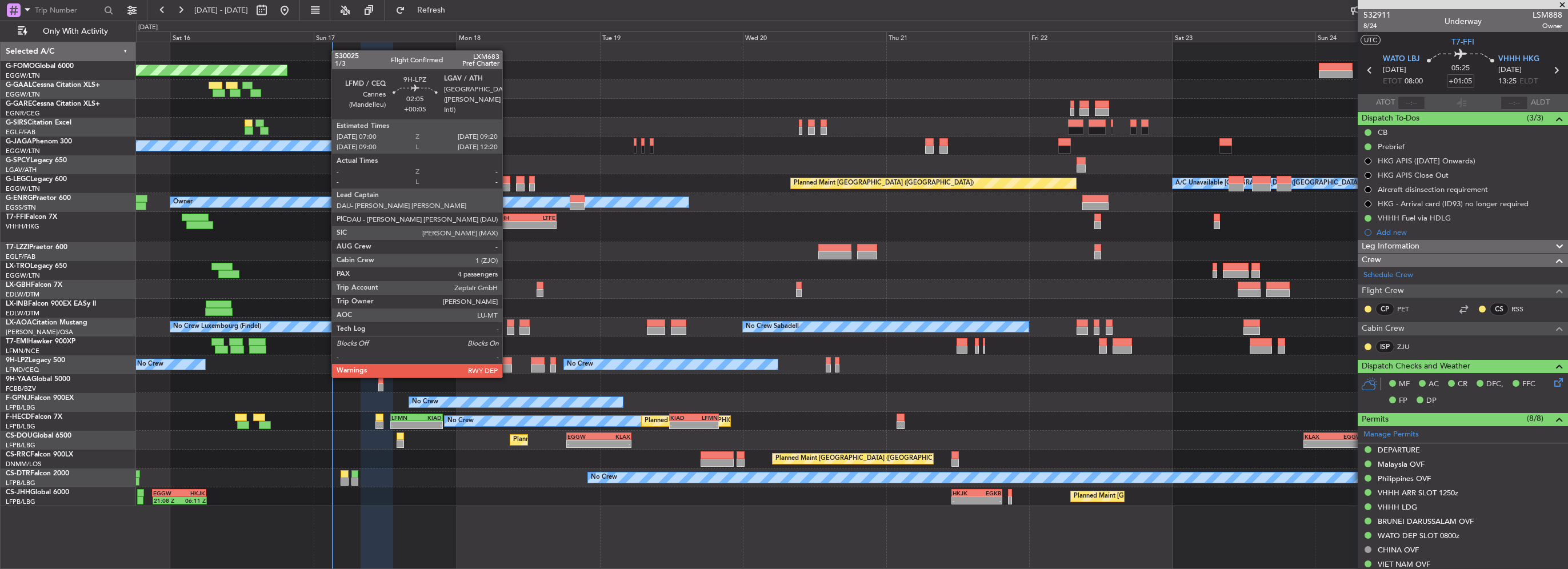
click at [508, 367] on div at bounding box center [505, 368] width 15 height 8
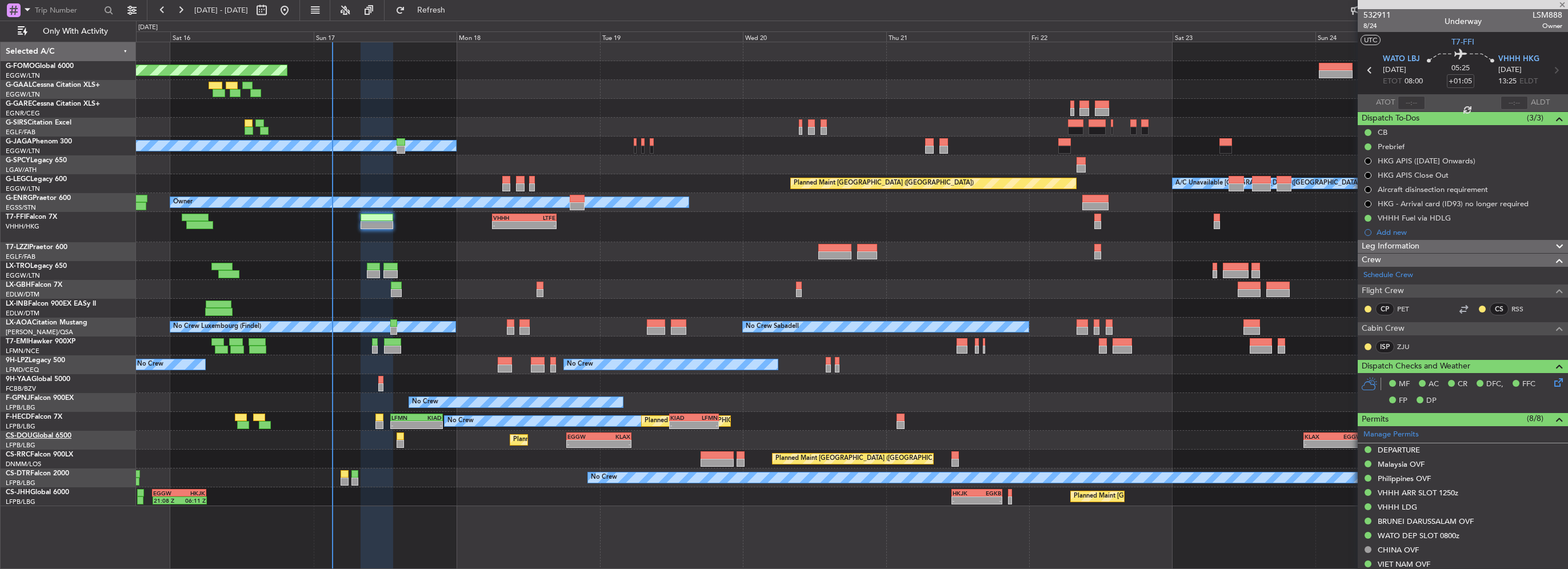
type input "+00:05"
type input "4"
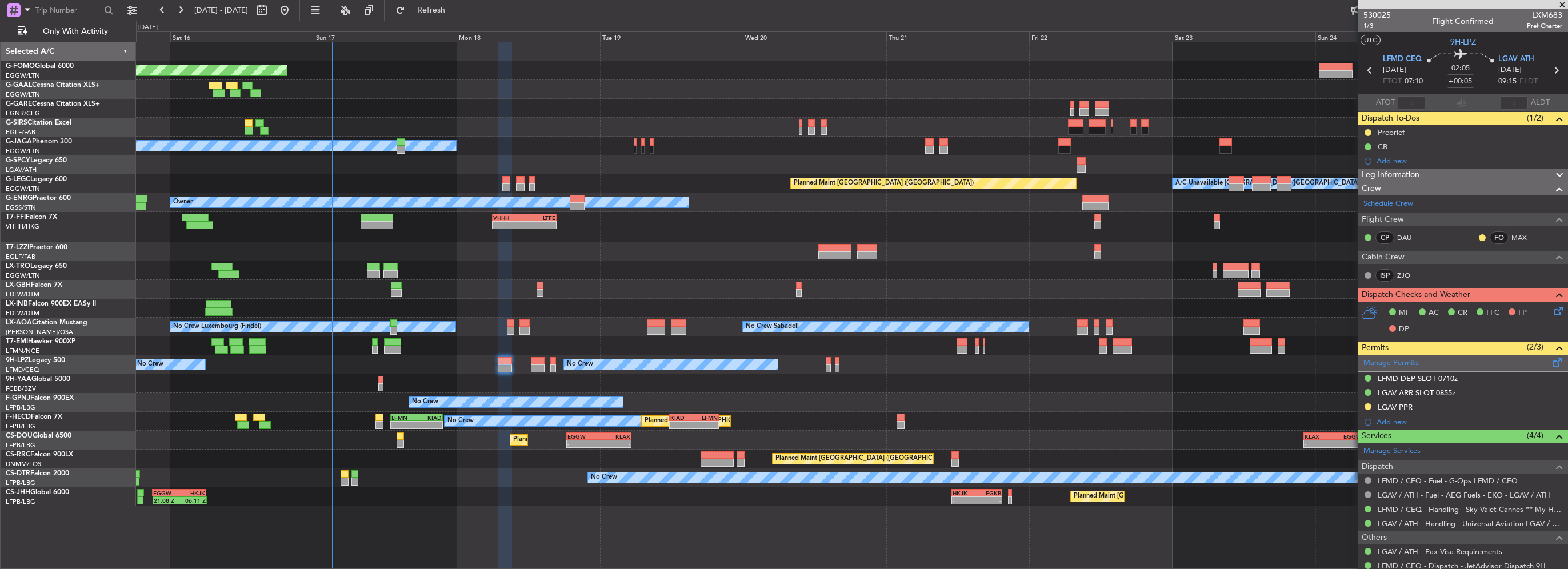
click at [1551, 362] on span at bounding box center [1558, 361] width 14 height 9
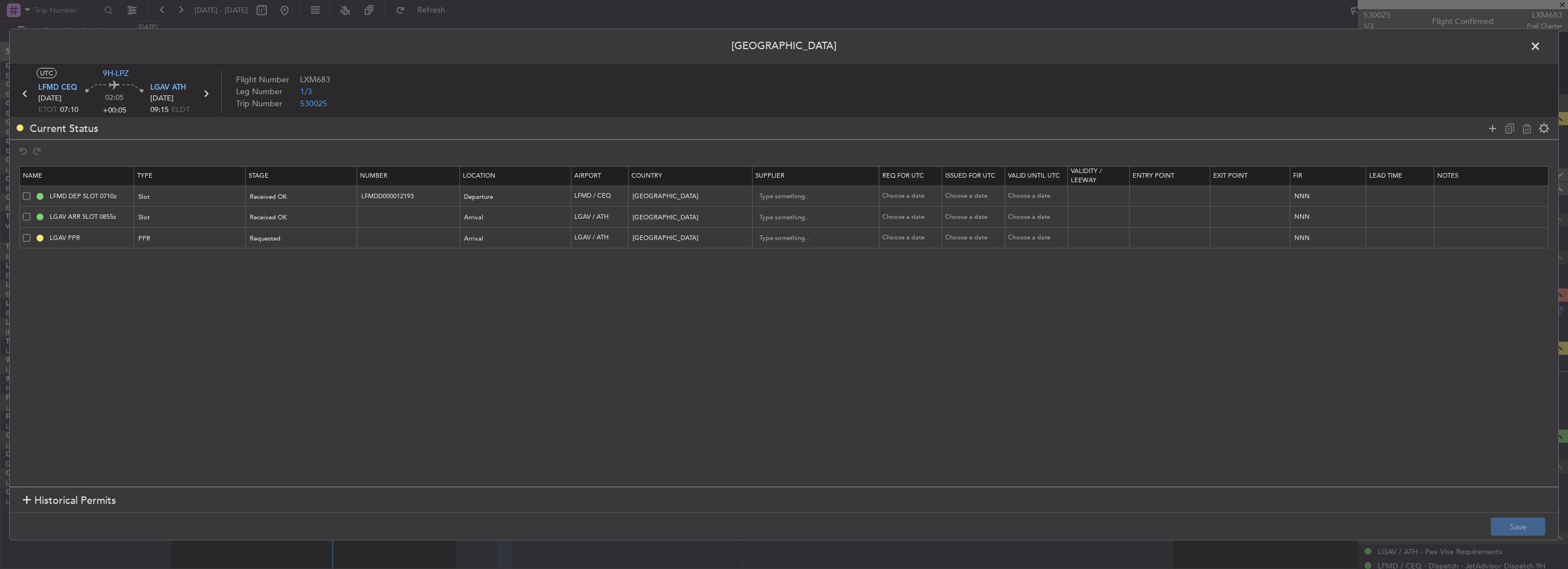
click at [25, 236] on span at bounding box center [26, 238] width 8 height 8
click at [31, 234] on input "checkbox" at bounding box center [31, 234] width 0 height 0
click at [1527, 128] on icon at bounding box center [1527, 128] width 14 height 14
click at [1527, 531] on button "Save" at bounding box center [1518, 526] width 55 height 18
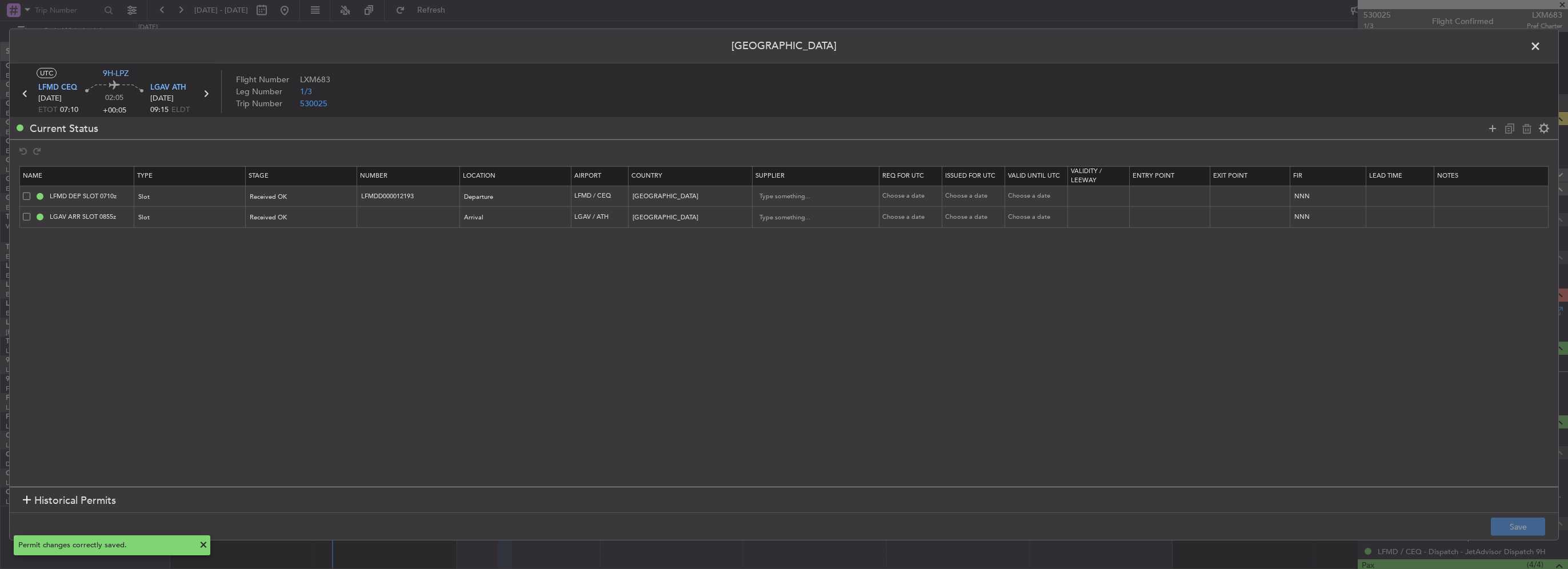
click at [1542, 46] on span at bounding box center [1542, 49] width 0 height 23
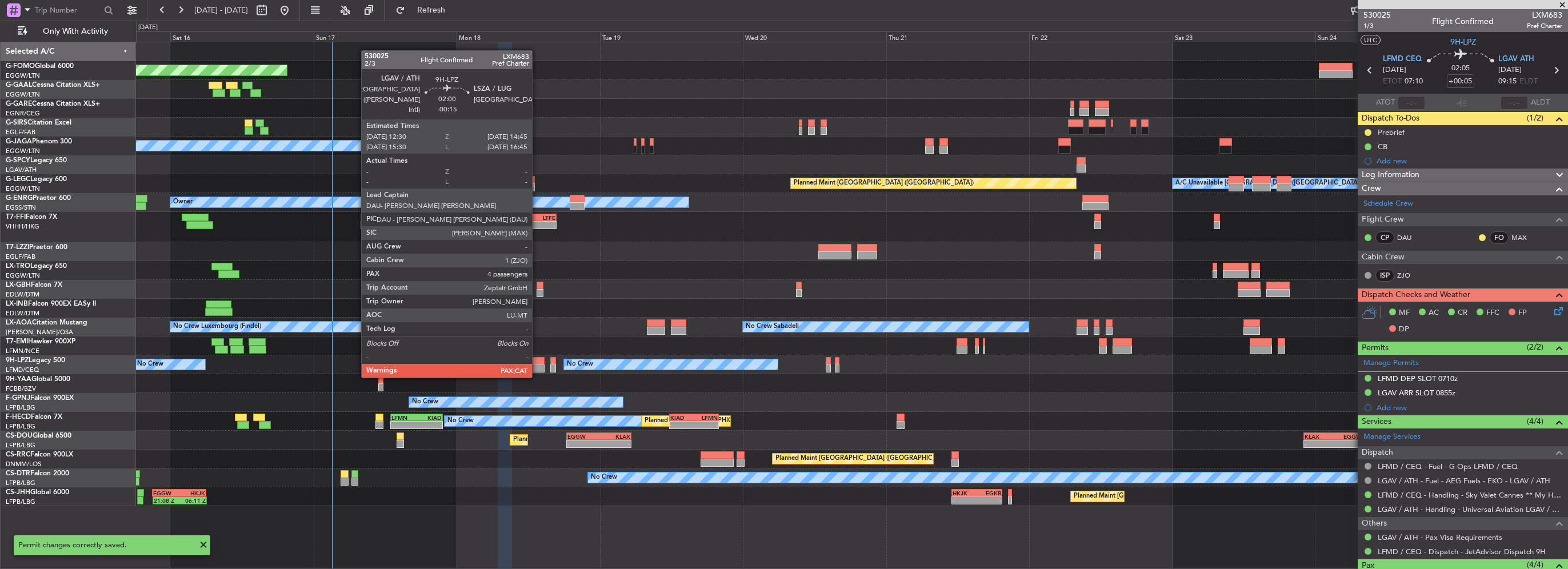
click at [537, 367] on div at bounding box center [537, 368] width 14 height 8
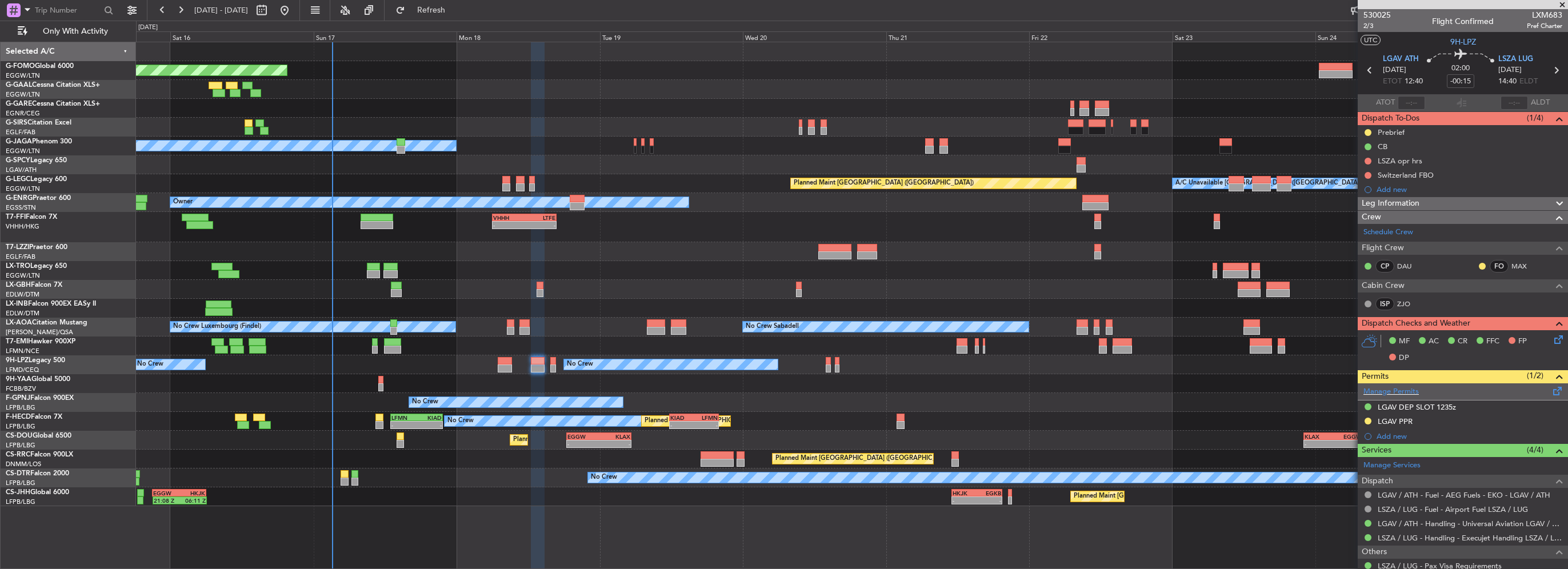
click at [1551, 392] on span at bounding box center [1558, 389] width 14 height 9
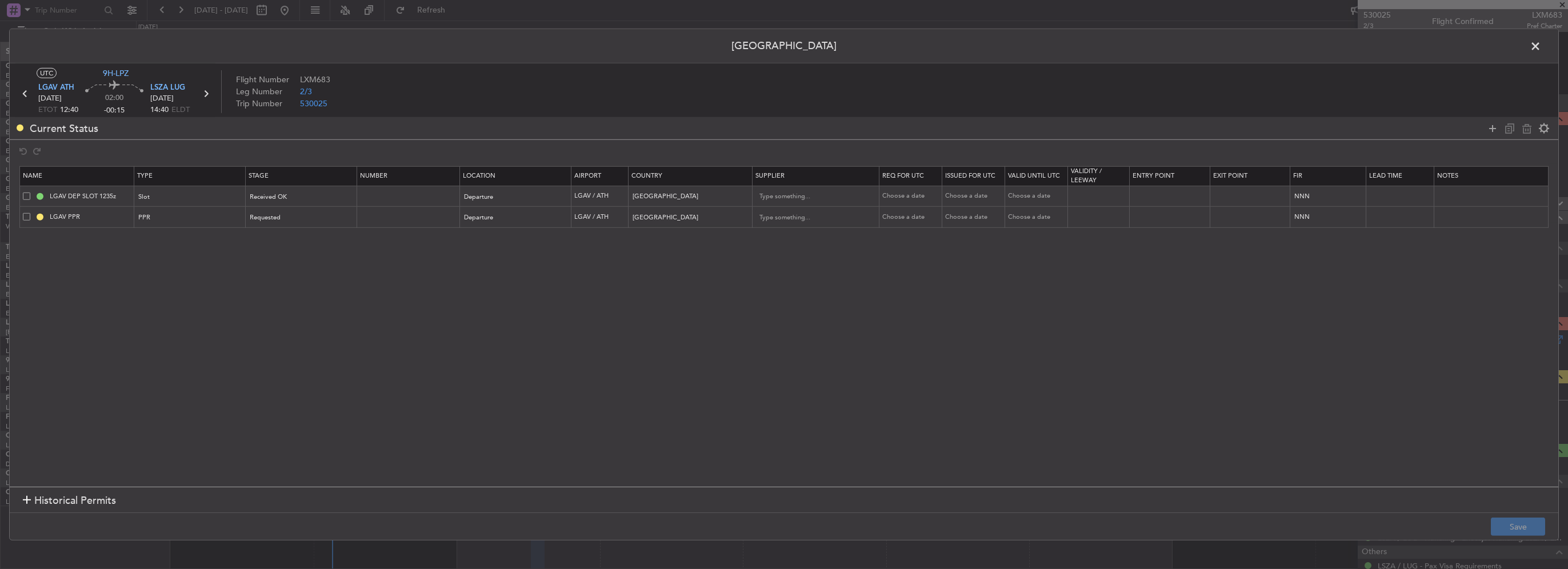
click at [26, 217] on span at bounding box center [26, 216] width 8 height 8
click at [31, 213] on input "checkbox" at bounding box center [31, 213] width 0 height 0
click at [1530, 130] on icon at bounding box center [1527, 128] width 14 height 14
click at [1524, 530] on button "Save" at bounding box center [1518, 526] width 55 height 18
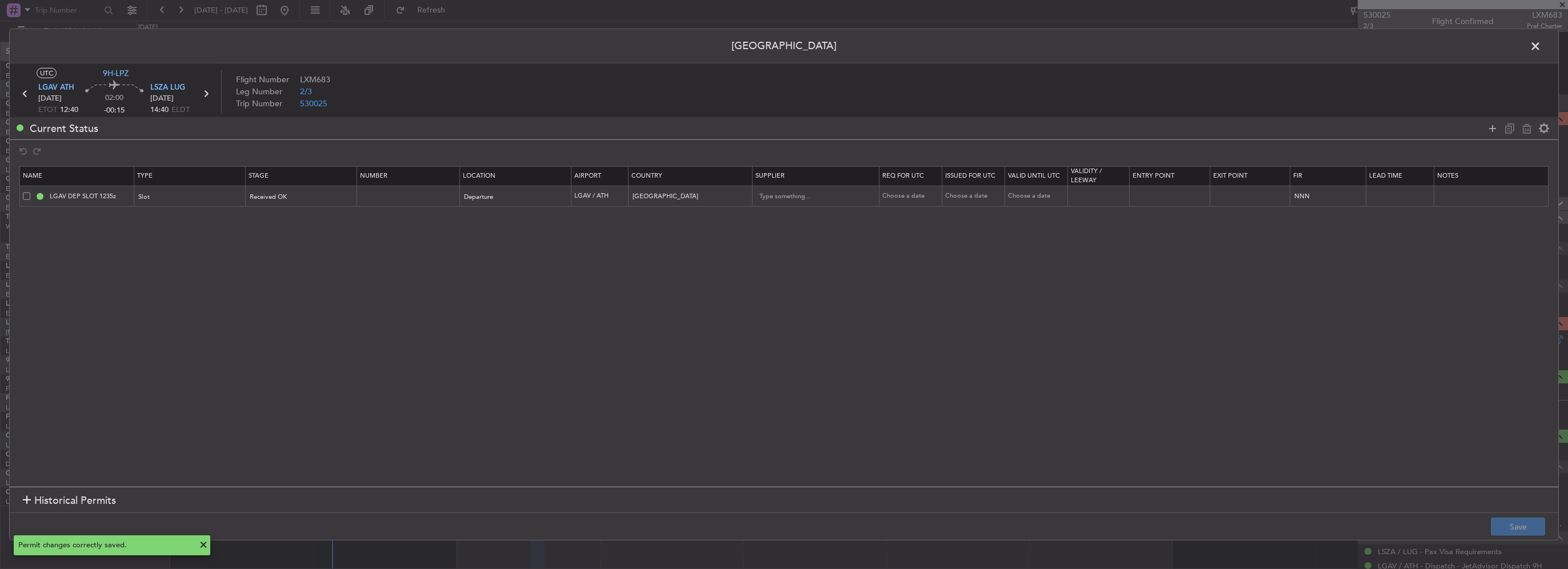
click at [1542, 44] on span at bounding box center [1542, 49] width 0 height 23
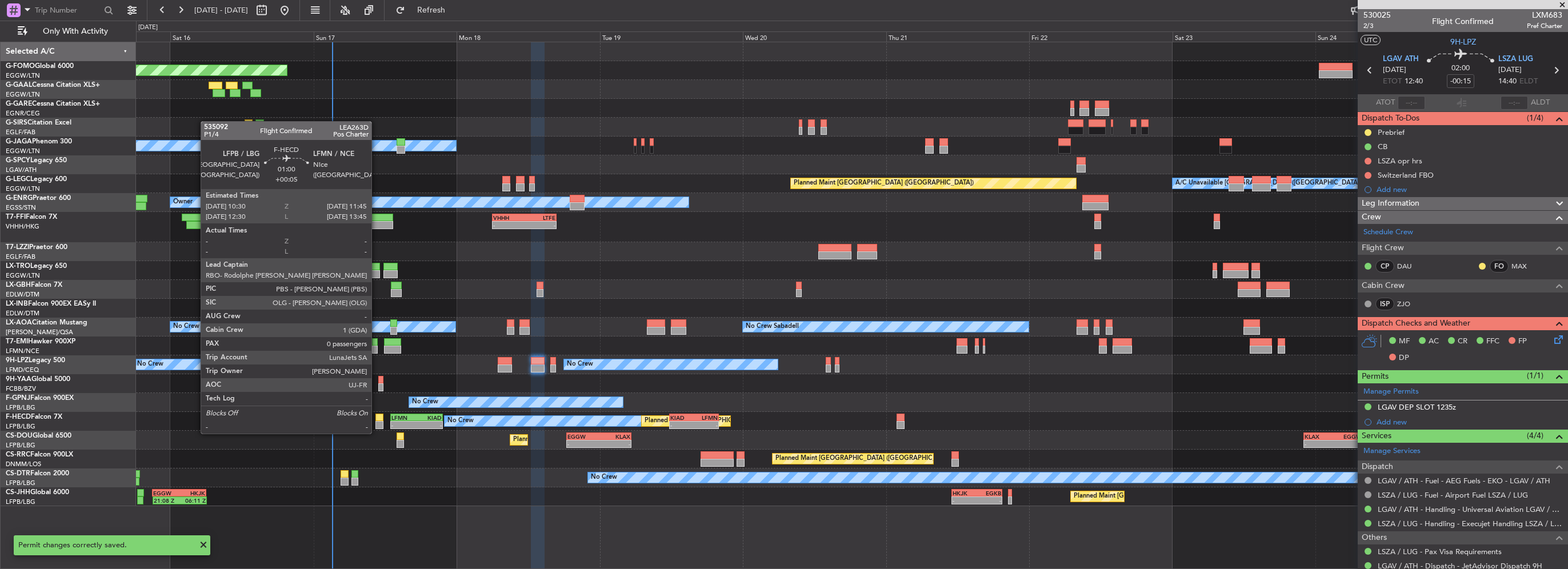
click at [377, 422] on div at bounding box center [379, 425] width 8 height 8
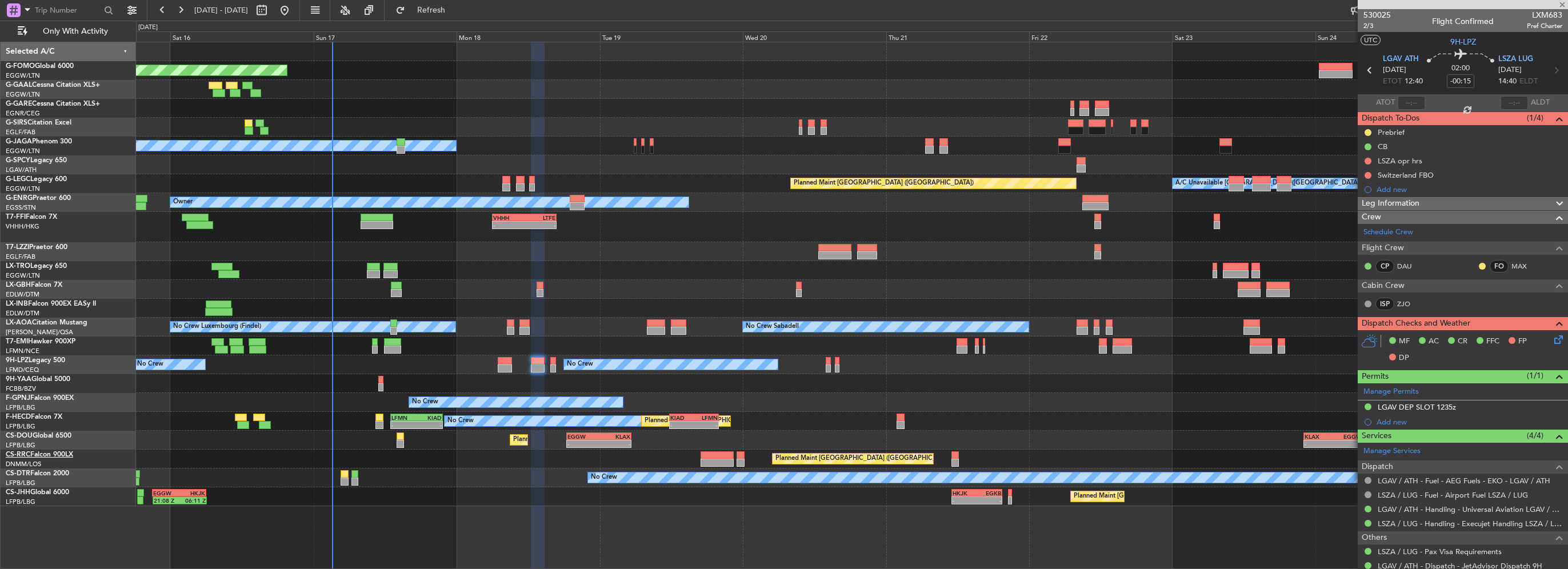
type input "+00:05"
type input "0"
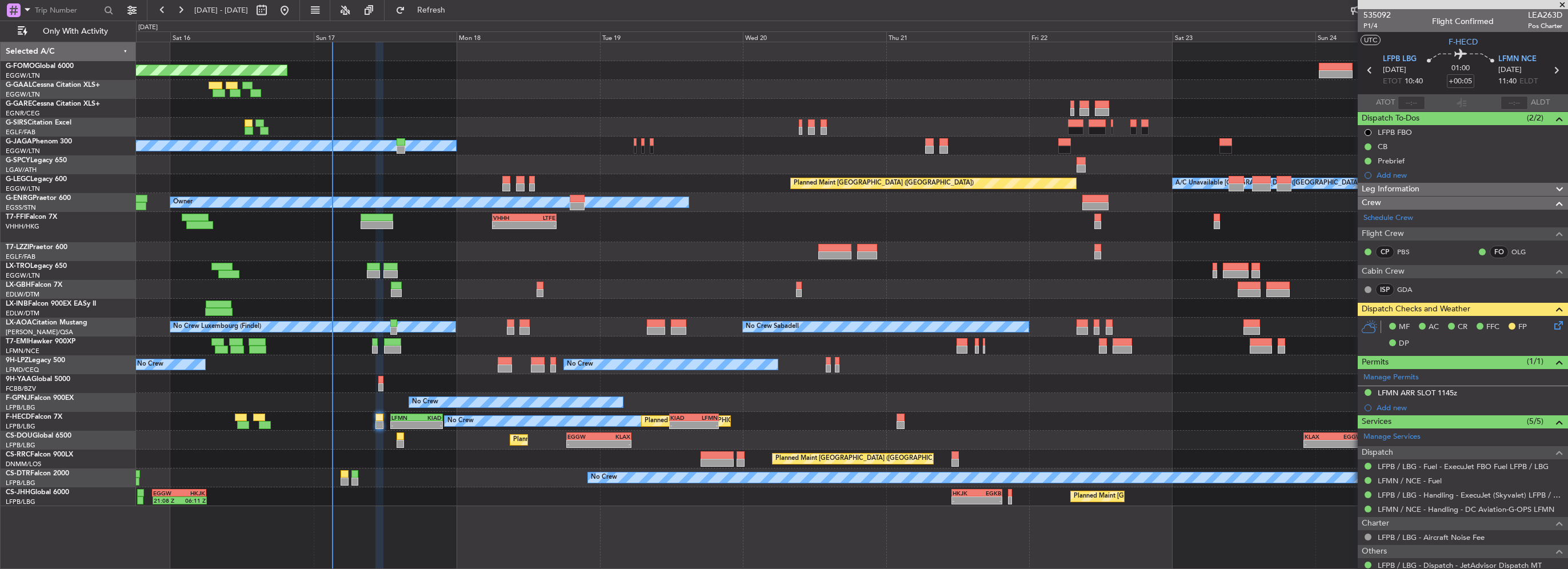
click at [455, 19] on fb-refresh-button "Refresh" at bounding box center [425, 10] width 80 height 21
drag, startPoint x: 473, startPoint y: 11, endPoint x: 441, endPoint y: 21, distance: 33.5
click at [455, 11] on span "Refresh" at bounding box center [432, 9] width 48 height 8
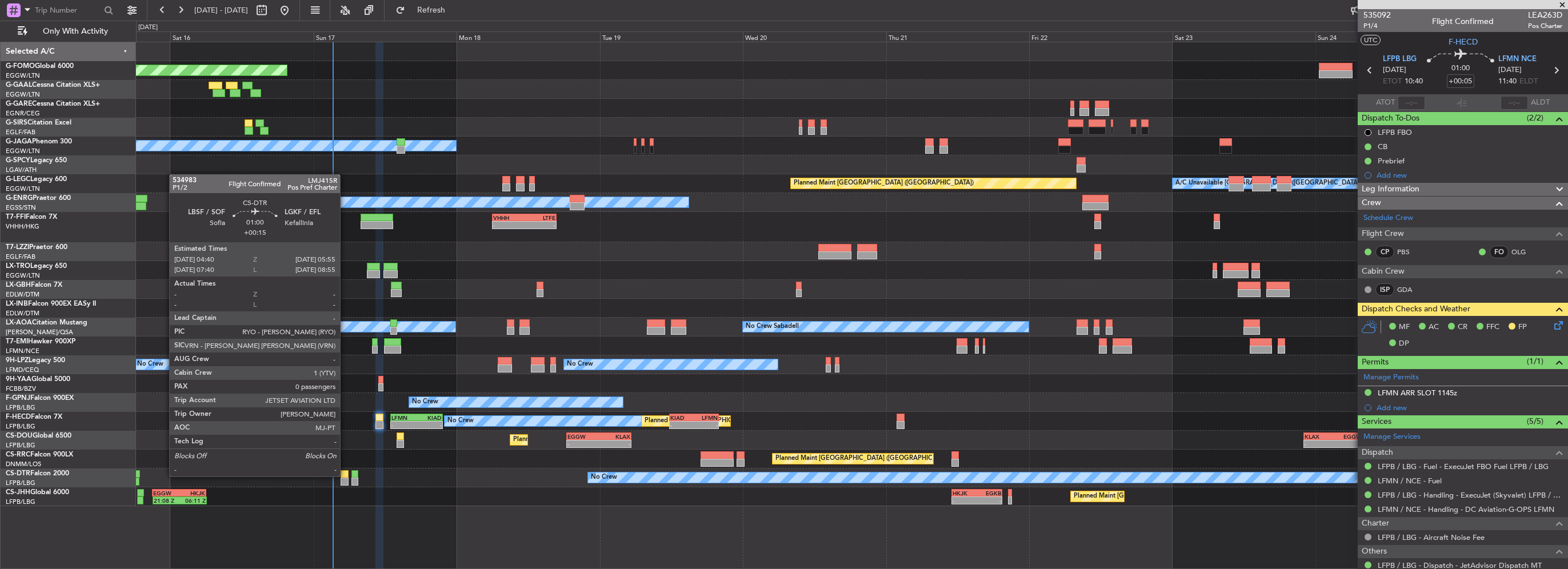
click at [345, 475] on div at bounding box center [344, 473] width 8 height 8
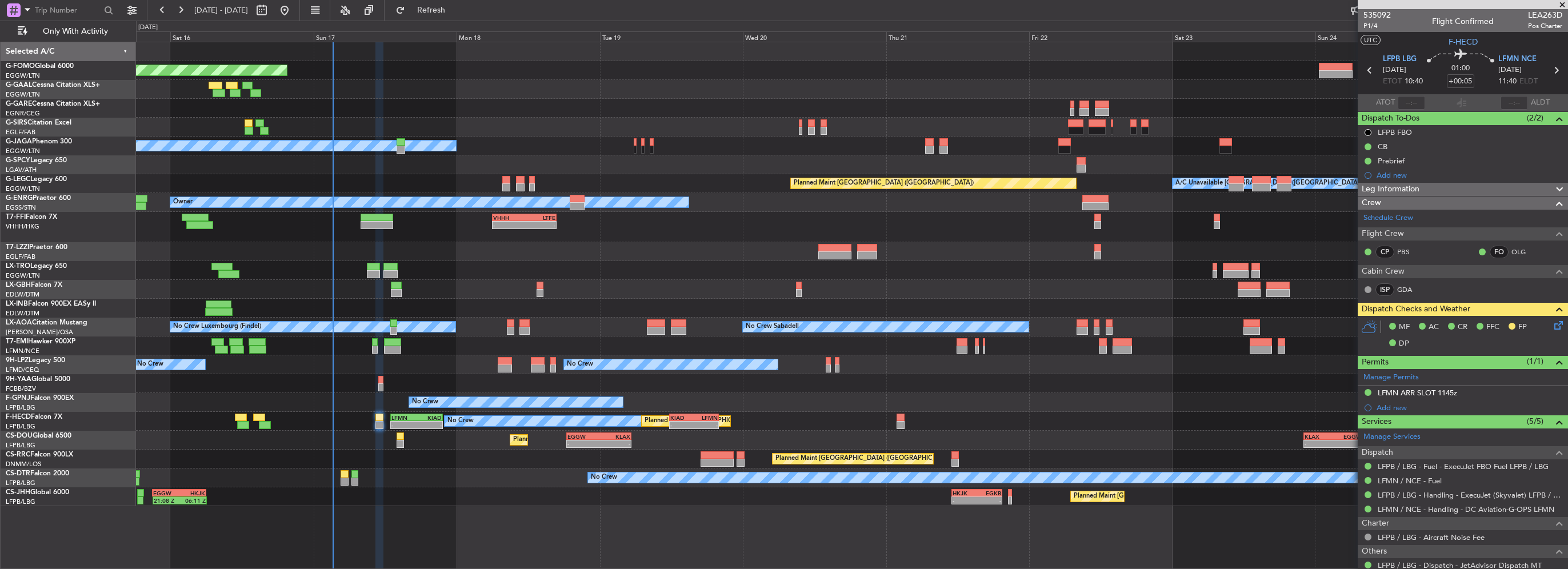
click at [339, 488] on div "2 Flight Legs Planned Maint [GEOGRAPHIC_DATA] ([GEOGRAPHIC_DATA]) 21:08 Z 06:11…" at bounding box center [851, 497] width 1431 height 19
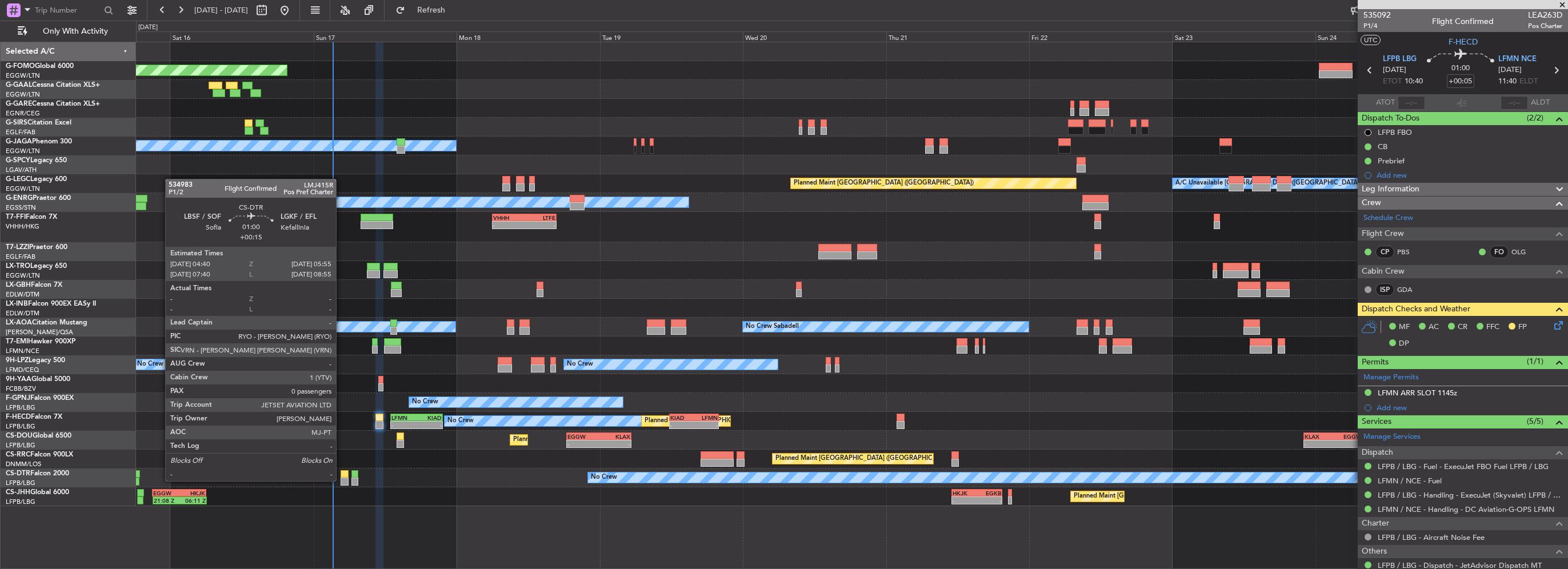
click at [341, 480] on div at bounding box center [344, 481] width 8 height 8
click at [348, 483] on div at bounding box center [344, 481] width 8 height 8
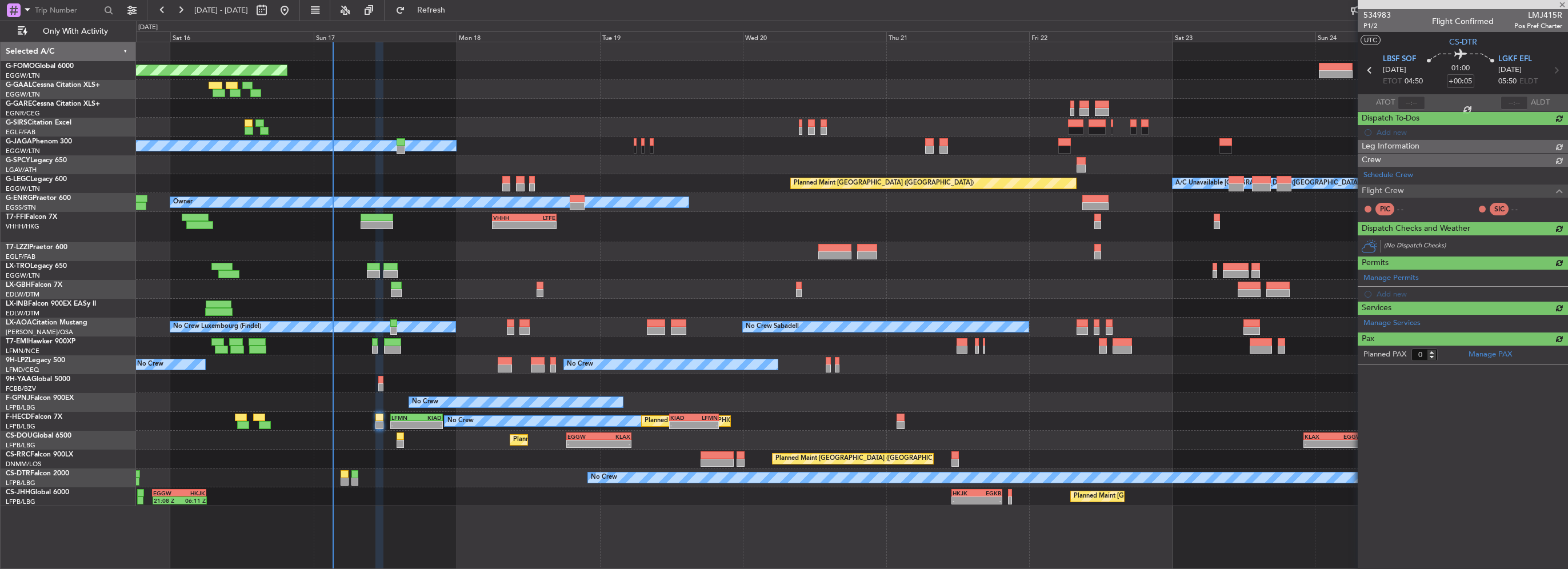
type input "+00:15"
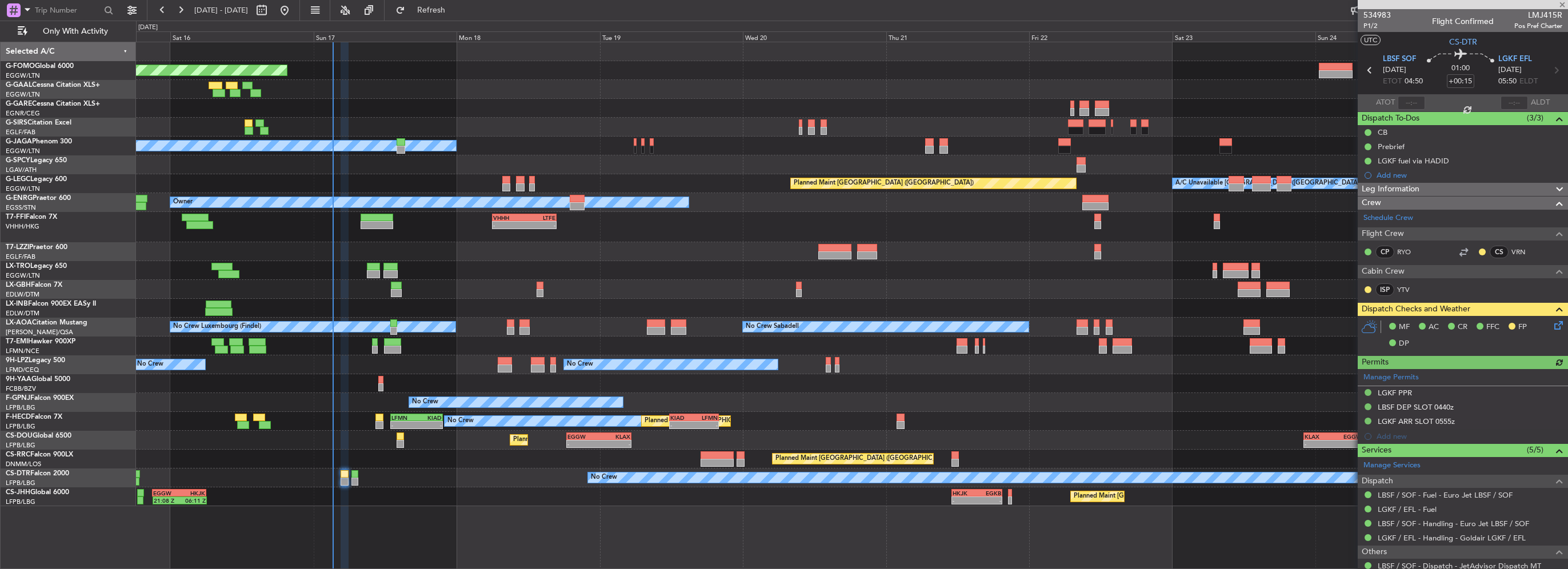
click at [1553, 326] on icon at bounding box center [1557, 323] width 9 height 9
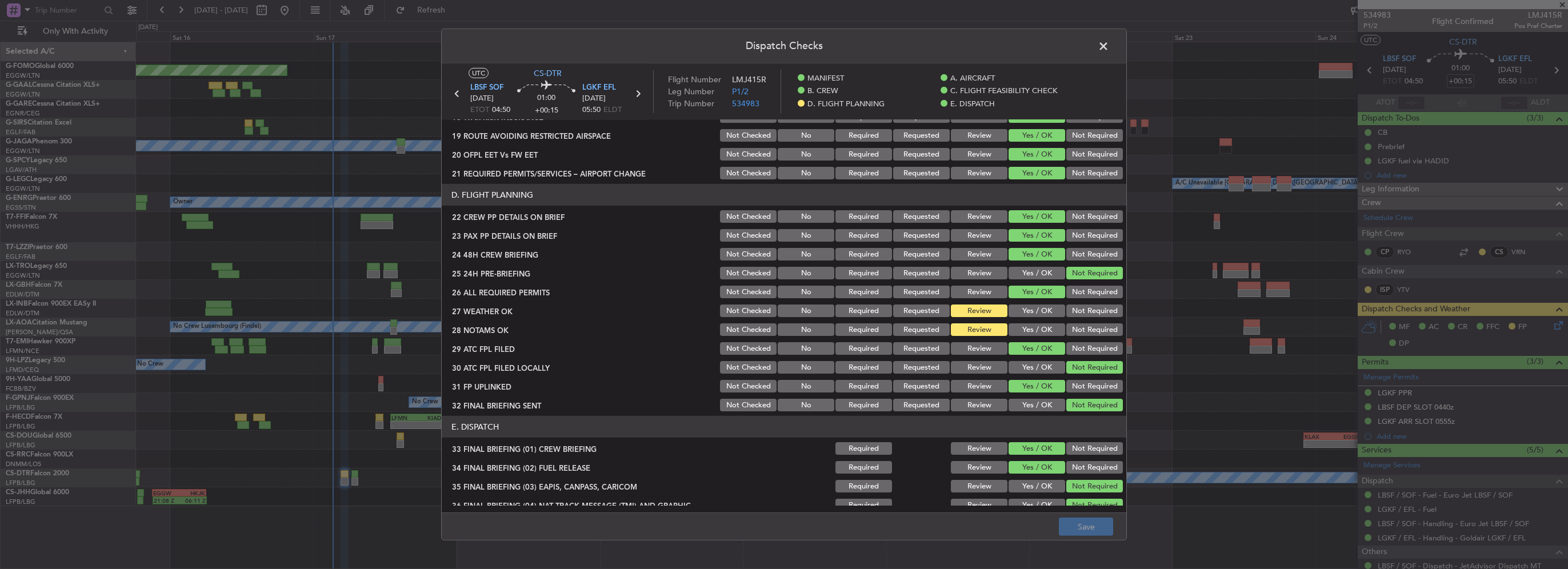
scroll to position [419, 0]
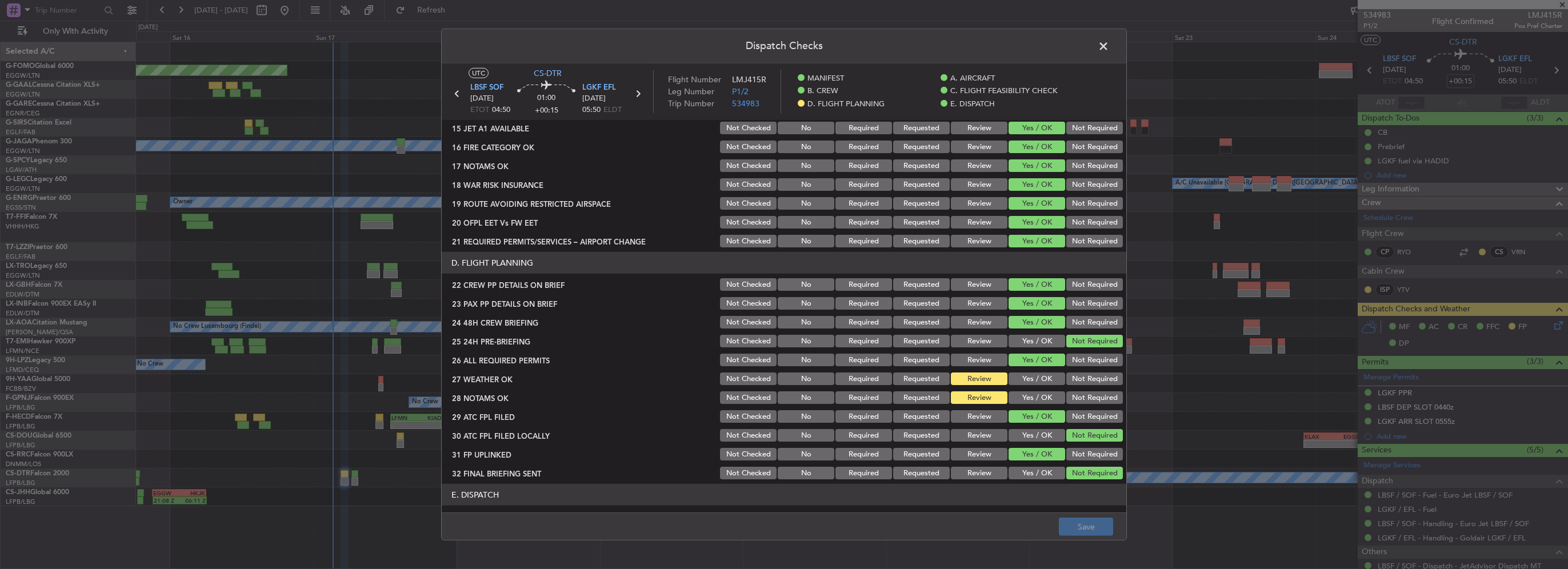
click at [1028, 374] on button "Yes / OK" at bounding box center [1037, 378] width 56 height 13
click at [1031, 398] on button "Yes / OK" at bounding box center [1037, 397] width 56 height 13
click at [1084, 532] on button "Save" at bounding box center [1086, 526] width 55 height 18
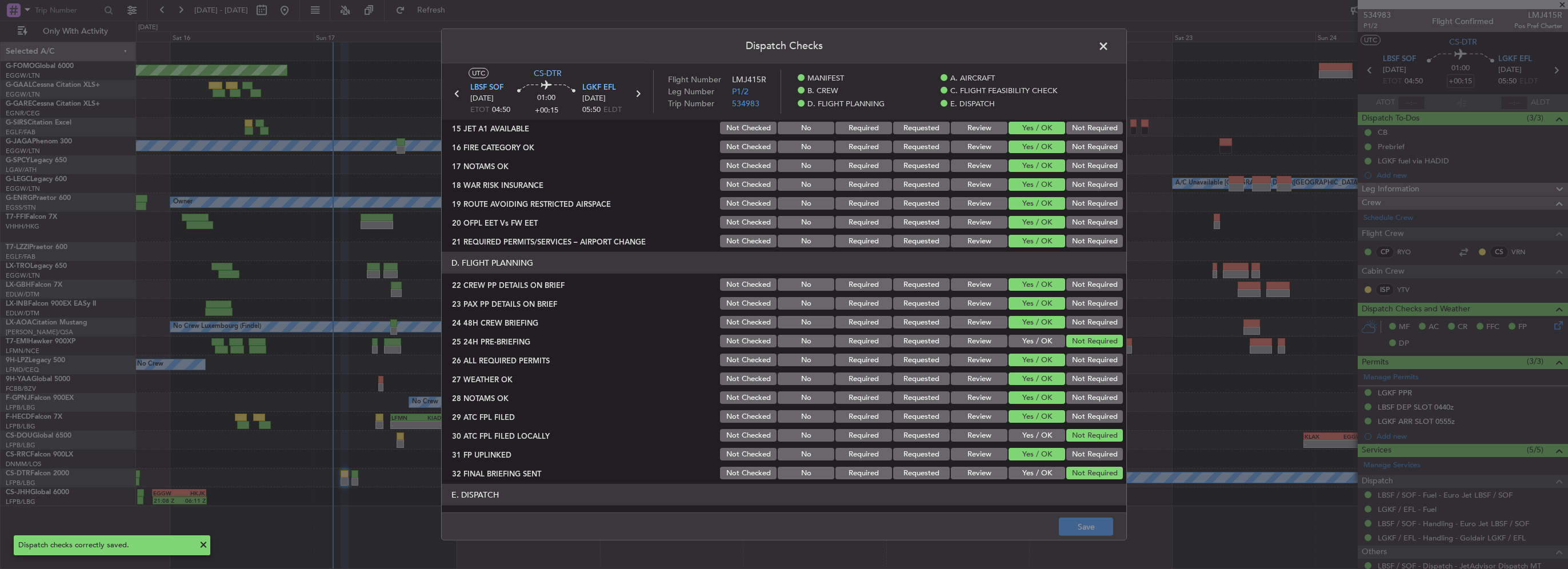
click at [1109, 48] on span at bounding box center [1109, 49] width 0 height 23
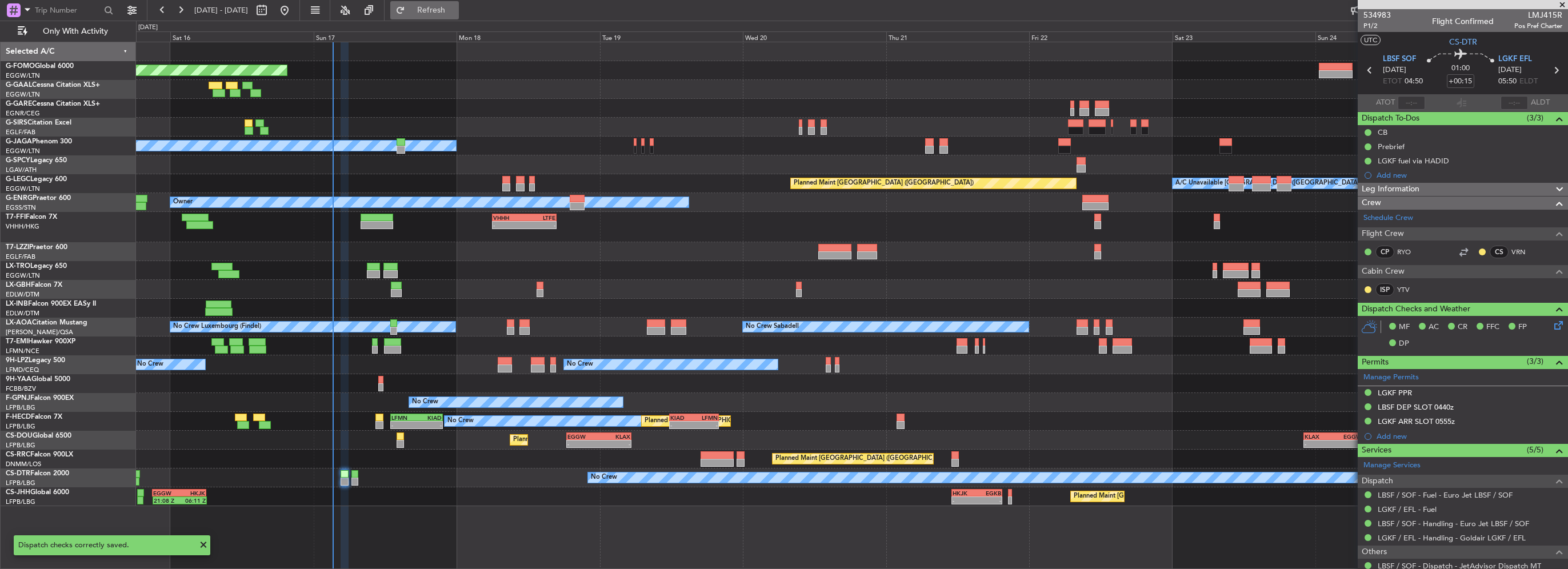
click at [455, 9] on span "Refresh" at bounding box center [432, 9] width 48 height 8
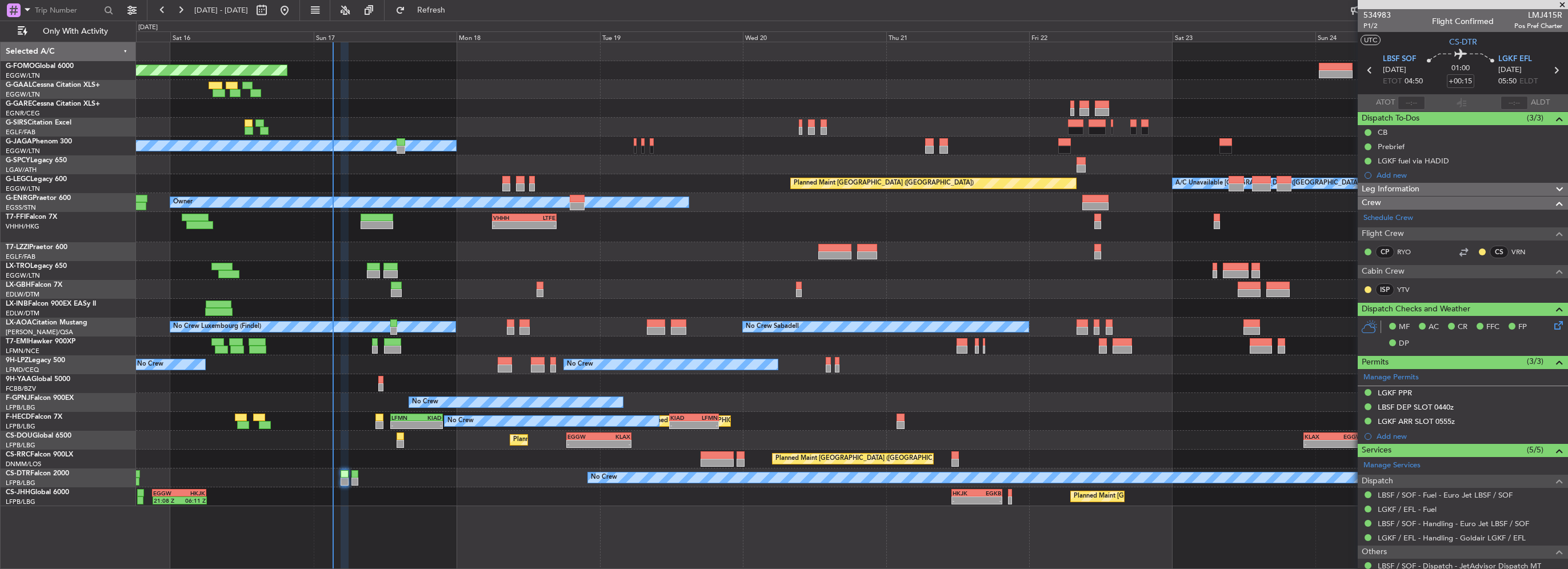
click at [1559, 4] on span at bounding box center [1562, 5] width 11 height 10
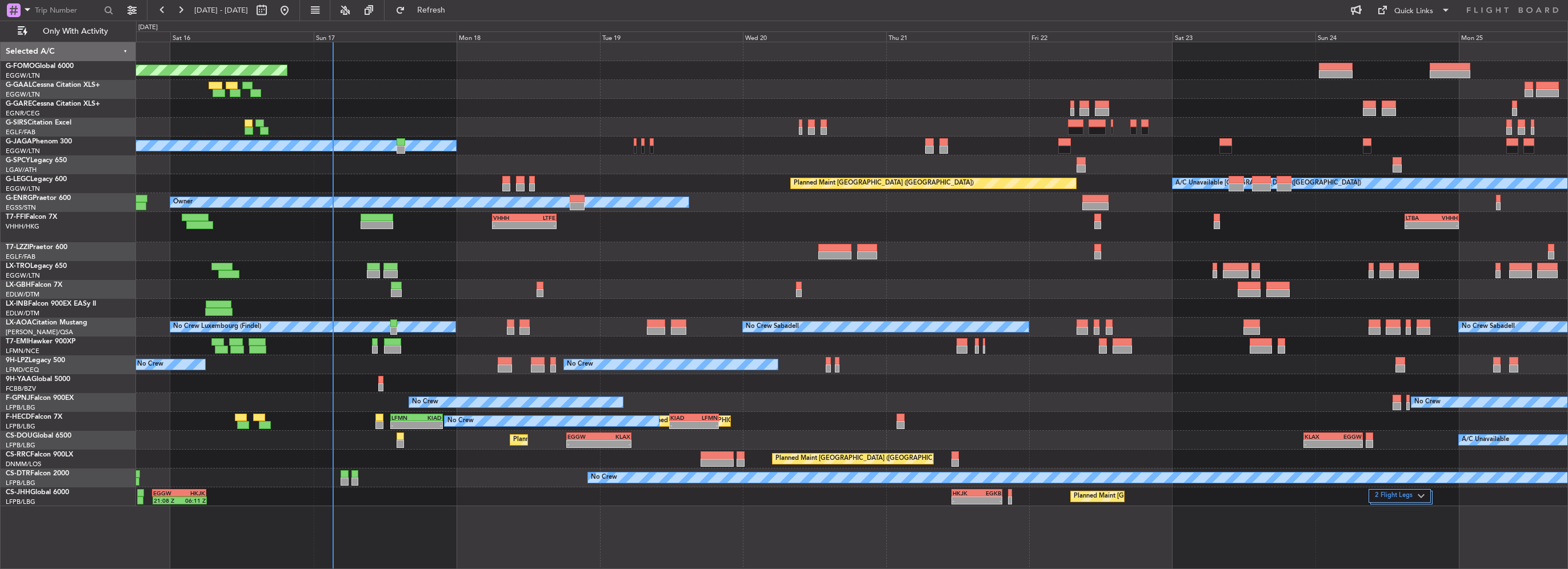
click at [622, 243] on div at bounding box center [851, 252] width 1431 height 19
